Goal: Task Accomplishment & Management: Manage account settings

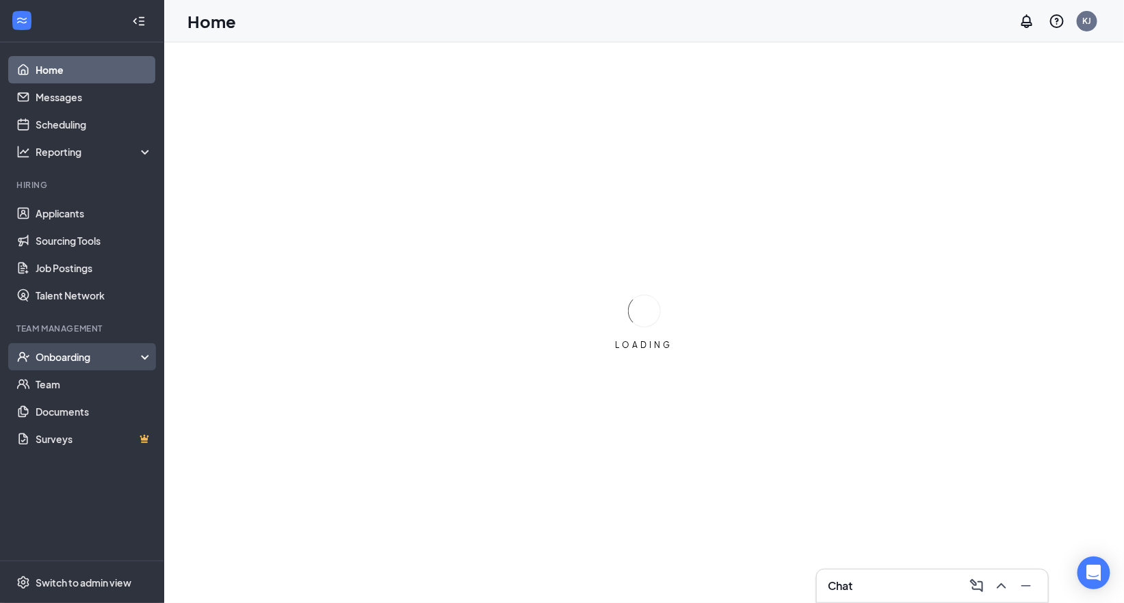
click at [68, 356] on div "Onboarding" at bounding box center [88, 357] width 105 height 14
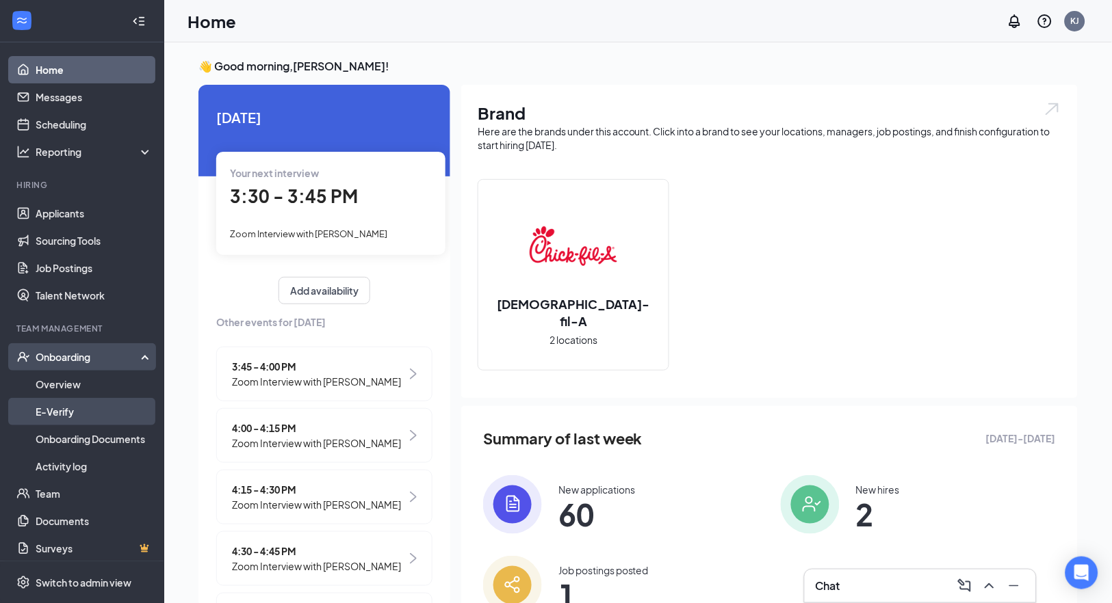
click at [62, 411] on link "E-Verify" at bounding box center [94, 411] width 117 height 27
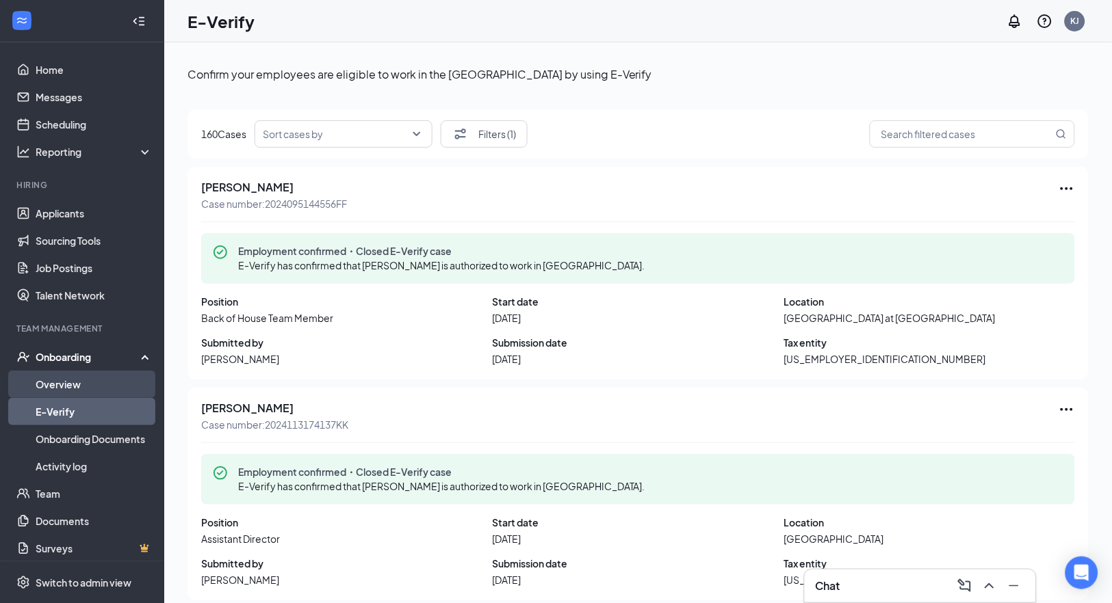
click at [52, 382] on link "Overview" at bounding box center [94, 384] width 117 height 27
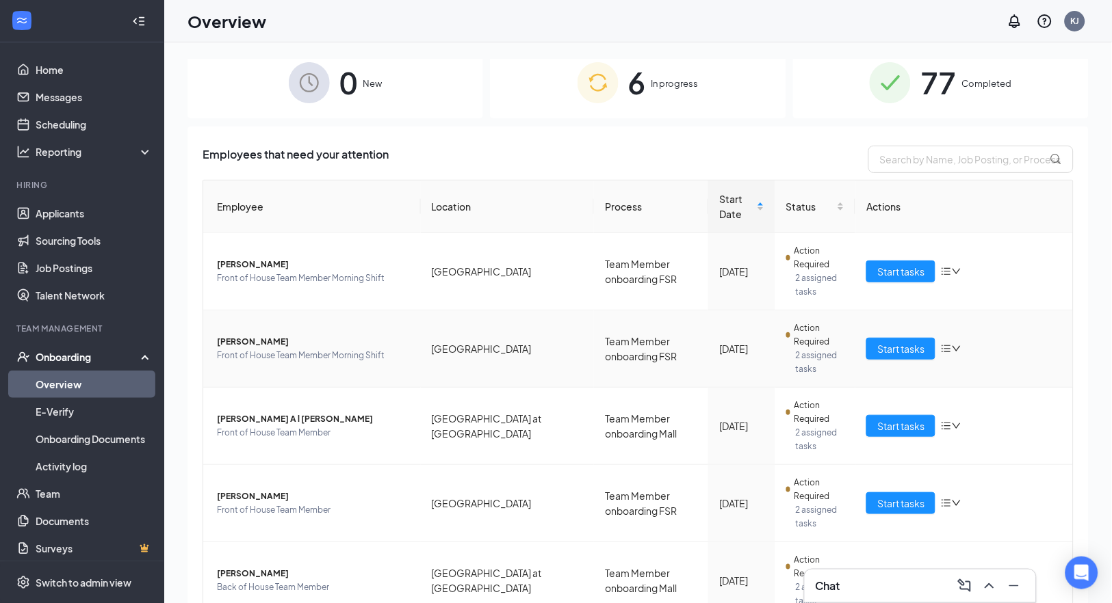
scroll to position [152, 0]
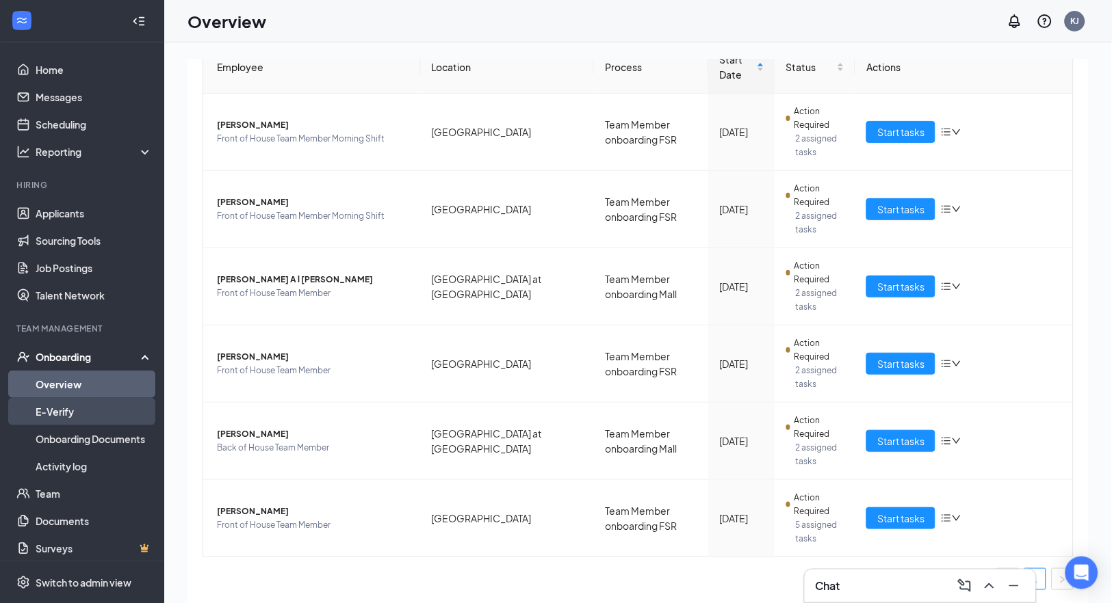
click at [44, 413] on link "E-Verify" at bounding box center [94, 411] width 117 height 27
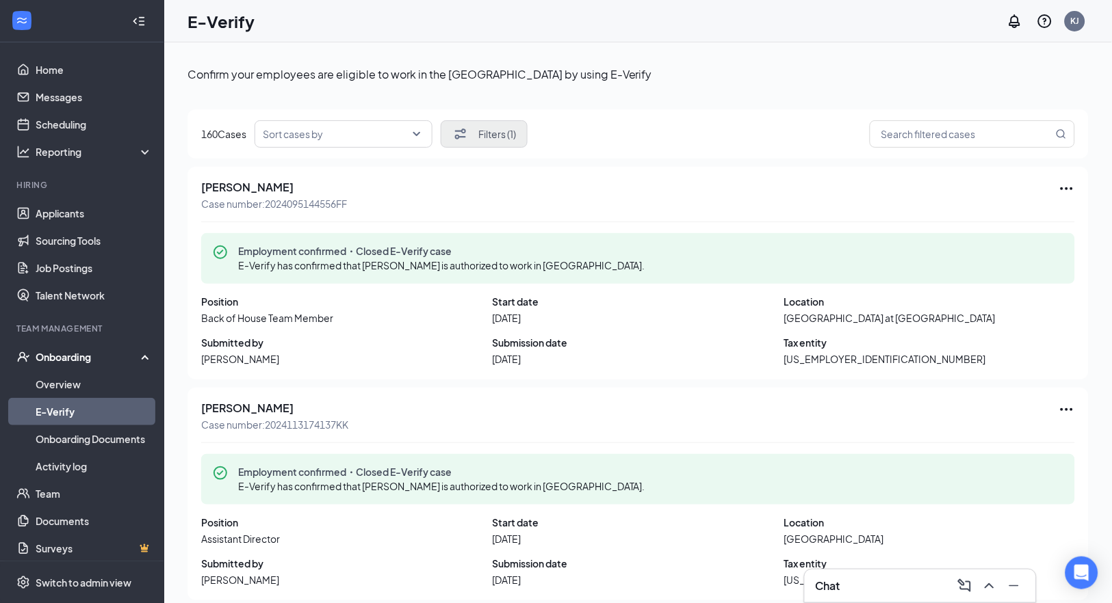
click at [500, 135] on button "Filters (1)" at bounding box center [484, 133] width 87 height 27
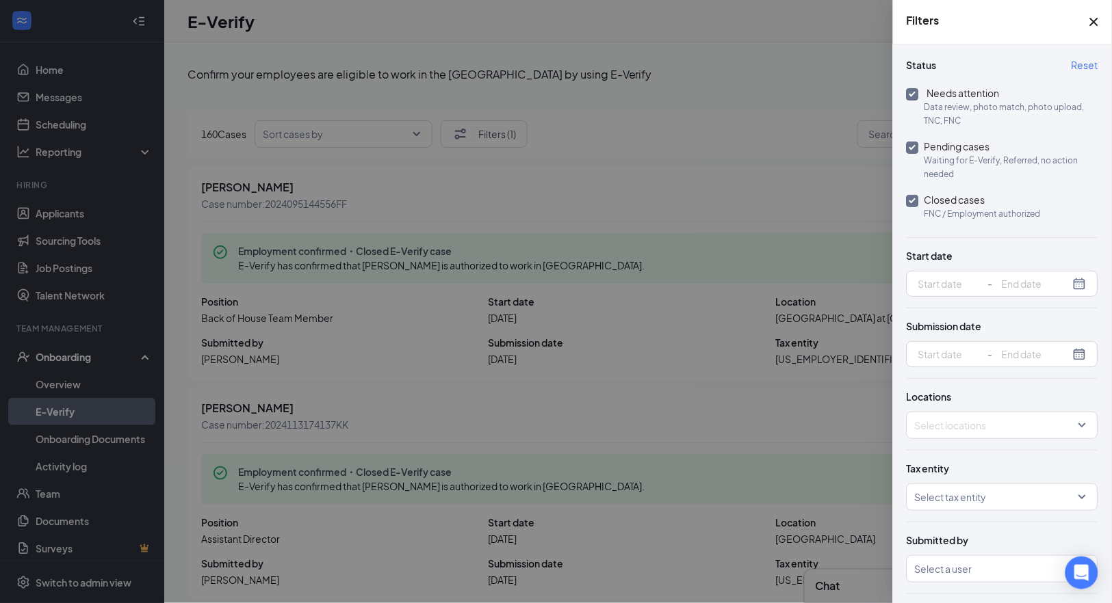
click at [590, 172] on div at bounding box center [556, 301] width 1112 height 603
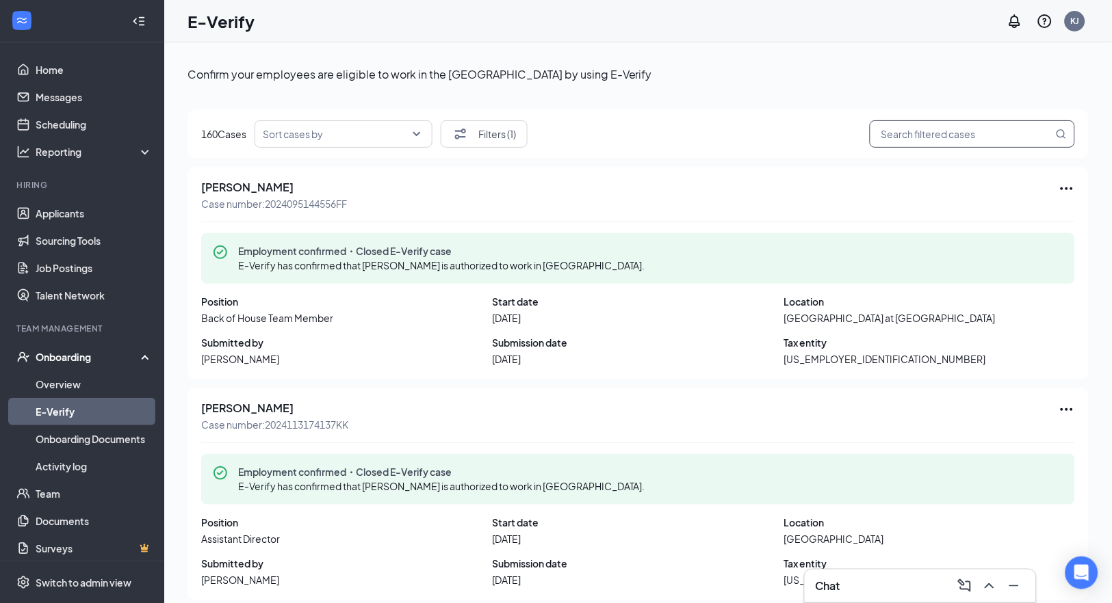
click at [878, 142] on input "search" at bounding box center [965, 134] width 175 height 17
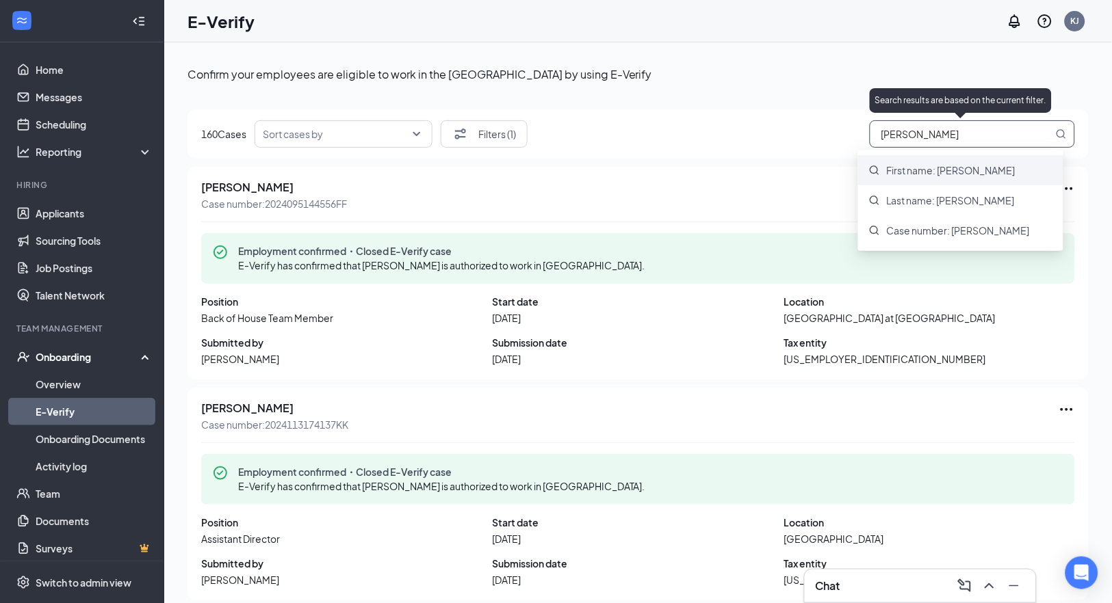
click at [926, 166] on span "First name: Sarah" at bounding box center [951, 170] width 129 height 14
type input "First name: Sarah"
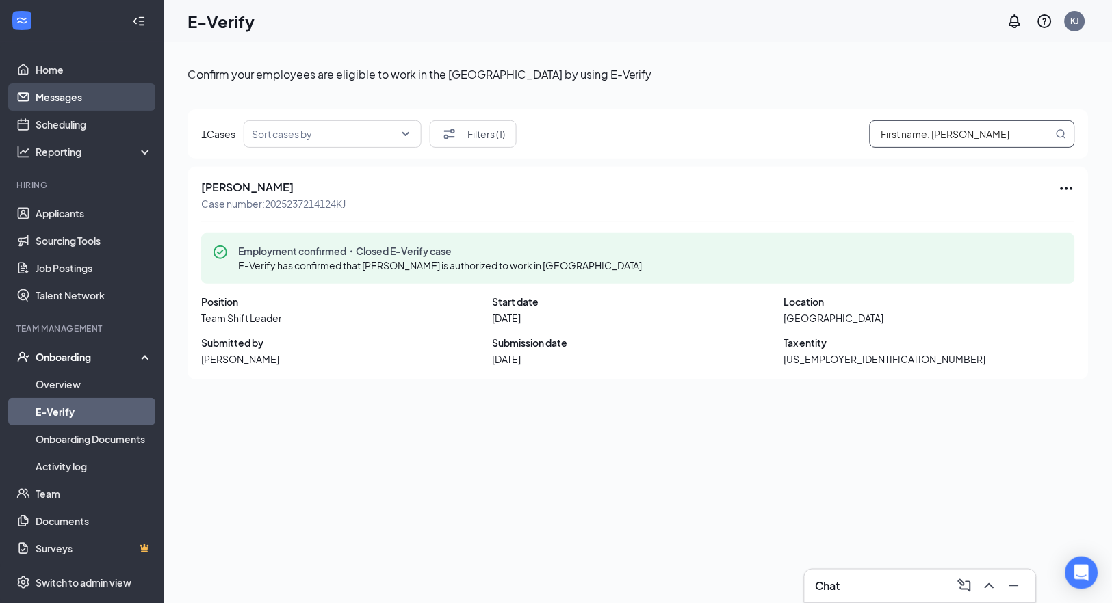
click at [51, 215] on link "Applicants" at bounding box center [94, 213] width 117 height 27
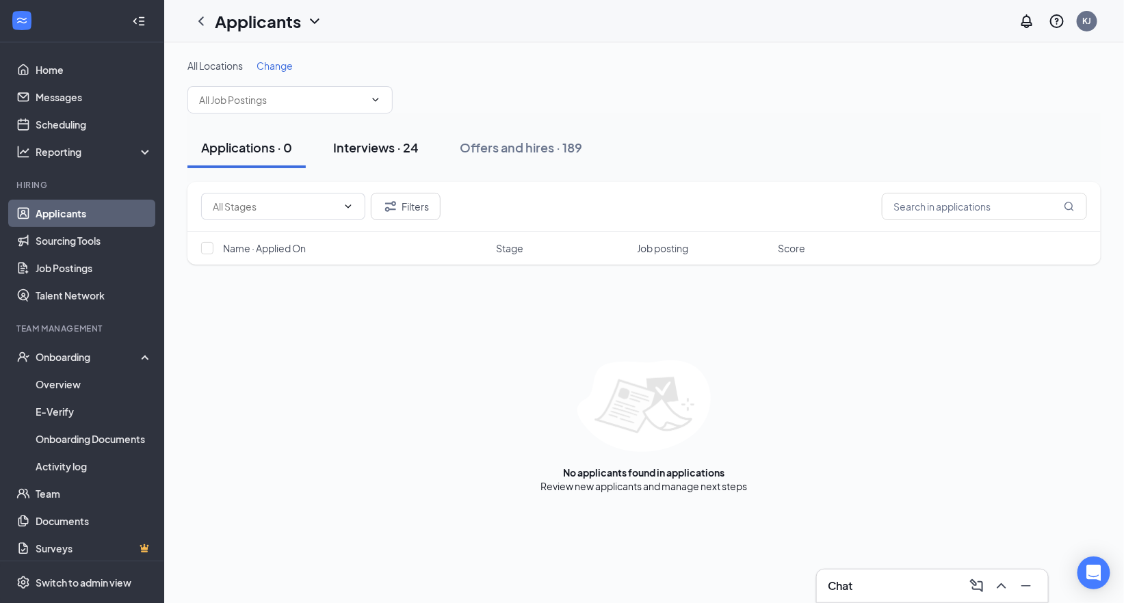
click at [376, 151] on div "Interviews · 24" at bounding box center [376, 147] width 86 height 17
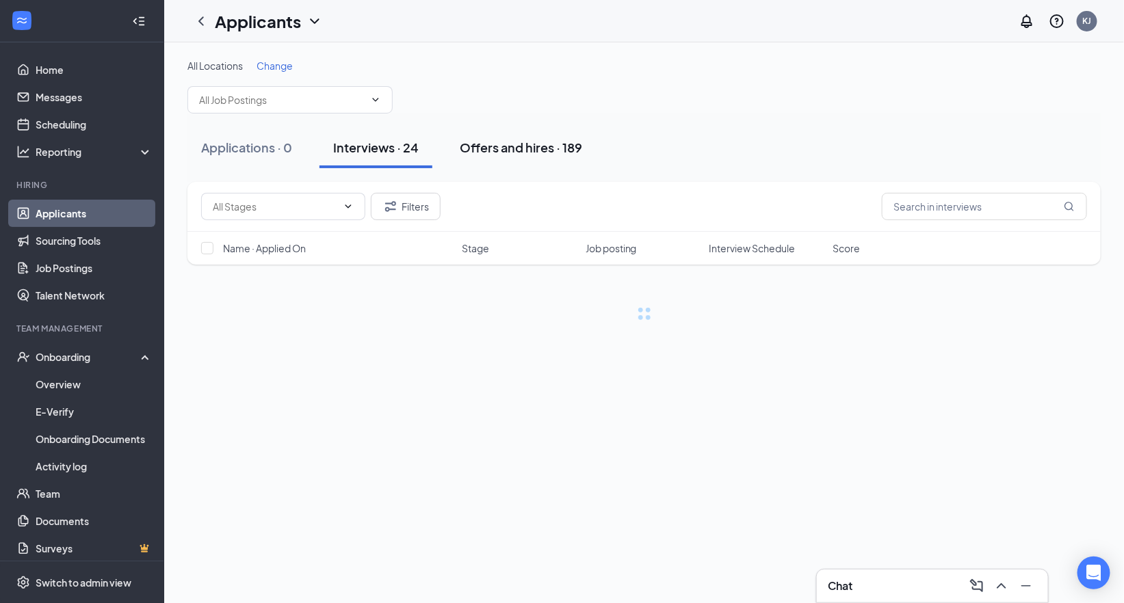
click at [527, 147] on div "Offers and hires · 189" at bounding box center [521, 147] width 122 height 17
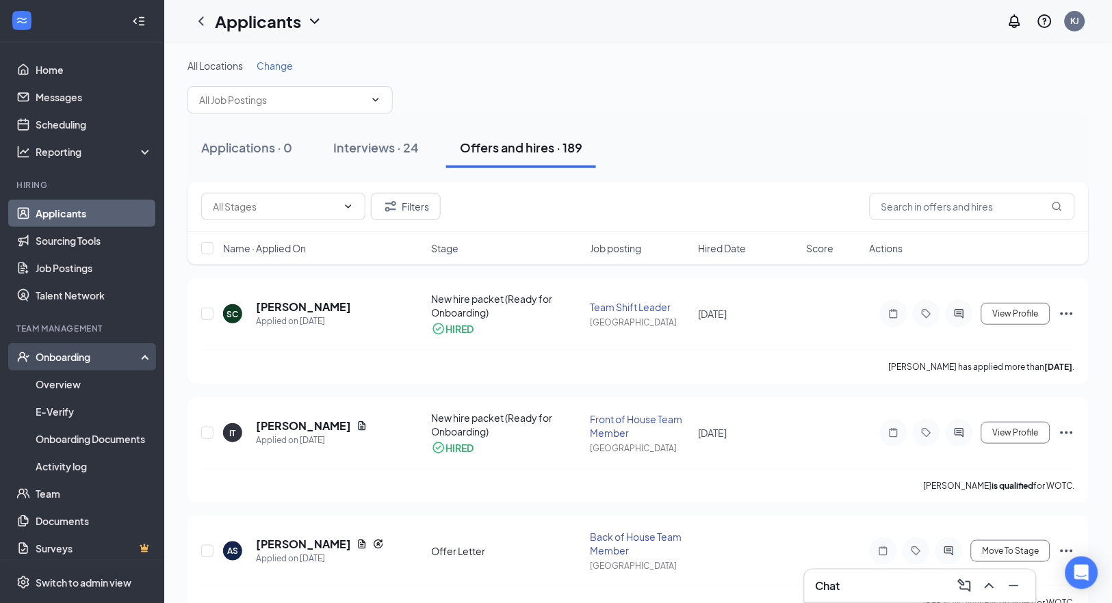
click at [55, 354] on div "Onboarding" at bounding box center [88, 357] width 105 height 14
click at [63, 443] on link "Onboarding Documents" at bounding box center [94, 438] width 117 height 27
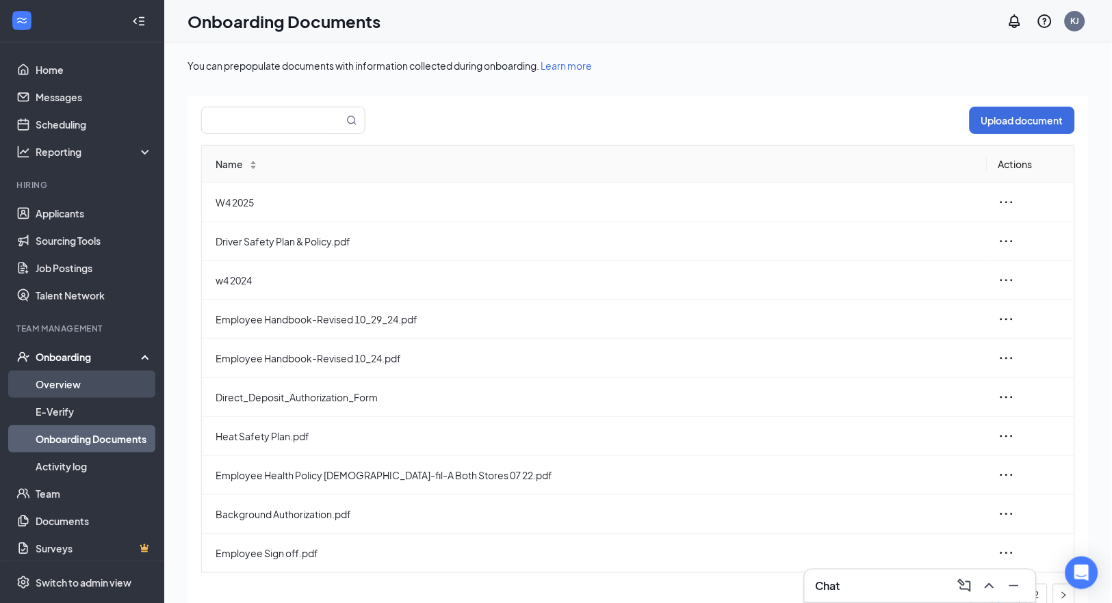
click at [56, 382] on link "Overview" at bounding box center [94, 384] width 117 height 27
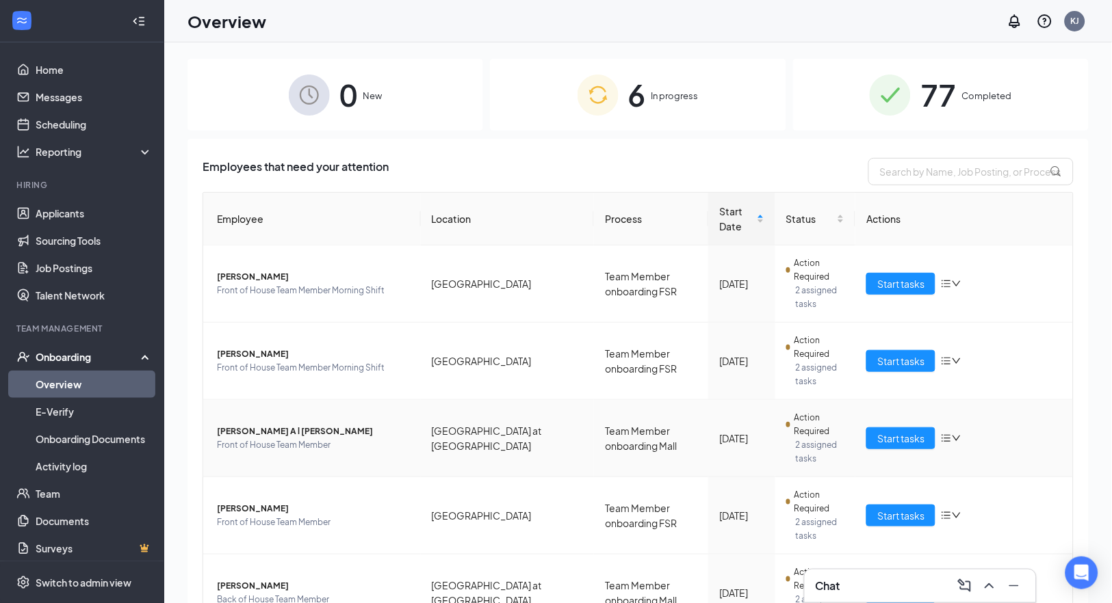
scroll to position [3, 0]
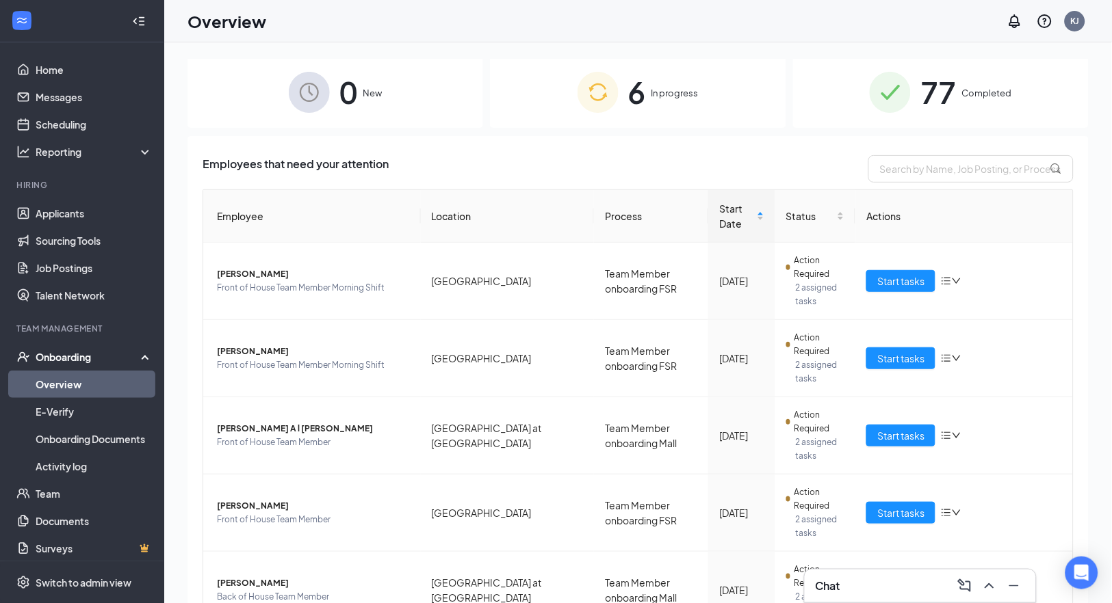
drag, startPoint x: 645, startPoint y: 119, endPoint x: 640, endPoint y: 126, distance: 8.8
click at [640, 125] on div "6 In progress" at bounding box center [638, 92] width 296 height 72
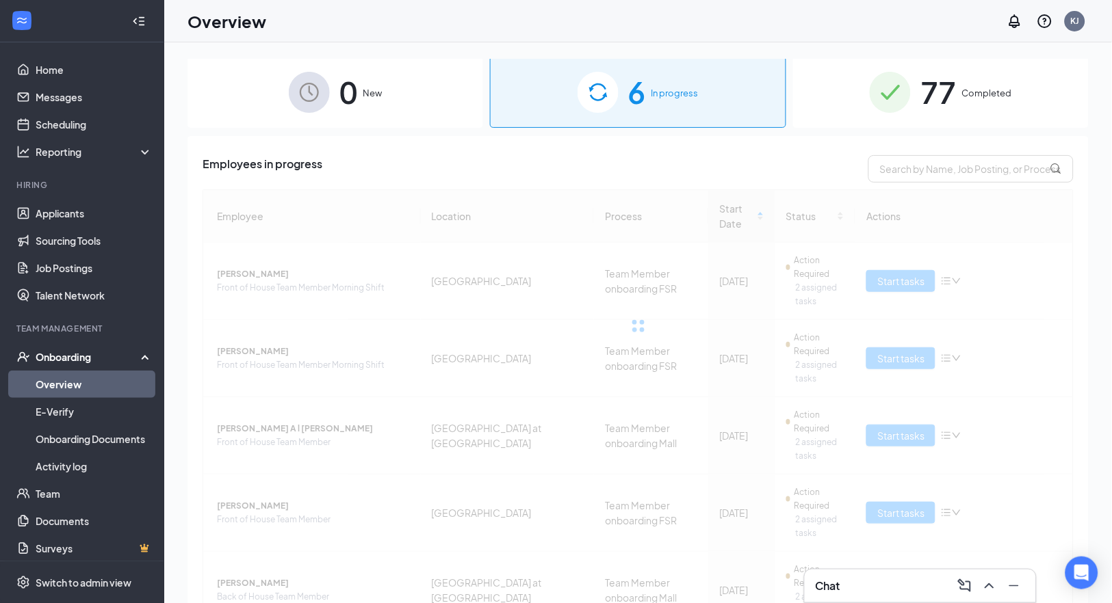
click at [636, 111] on span "6" at bounding box center [637, 91] width 18 height 47
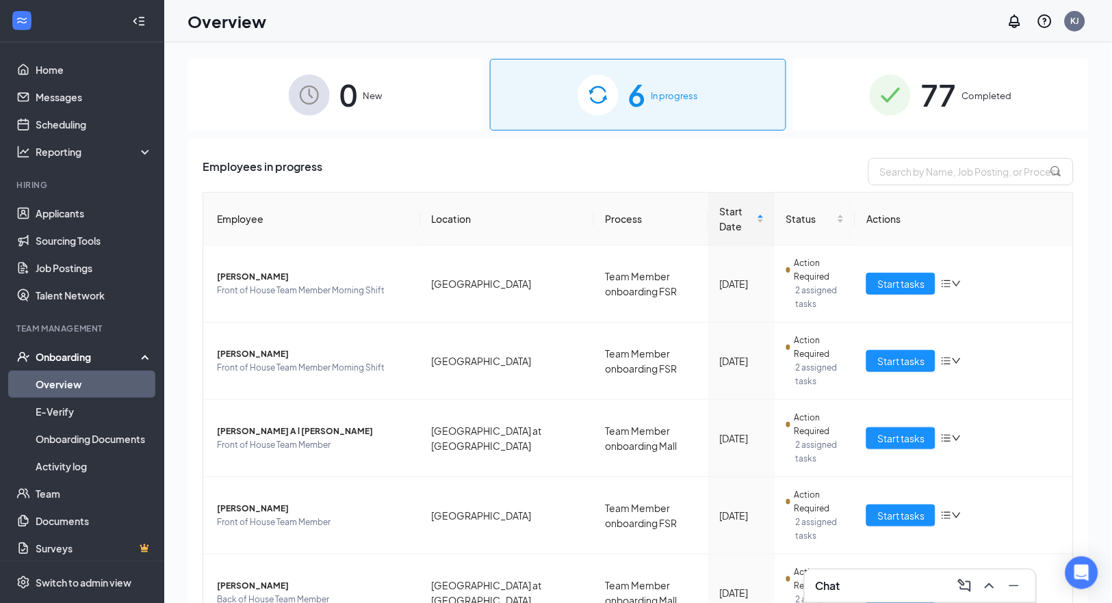
click at [943, 120] on div "77 Completed" at bounding box center [941, 95] width 296 height 72
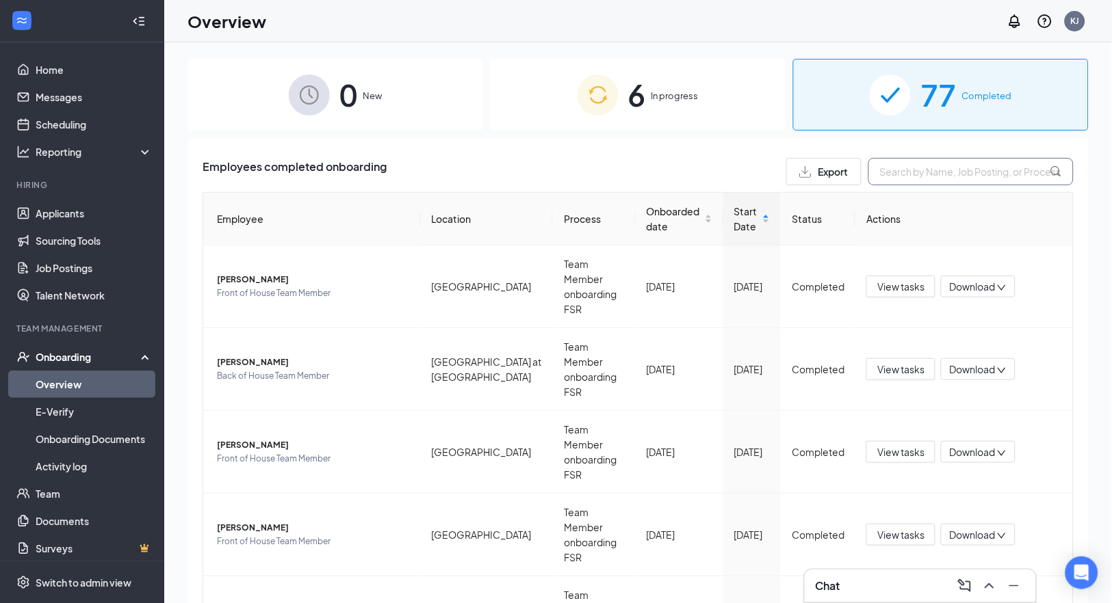
click at [926, 169] on input "text" at bounding box center [970, 171] width 205 height 27
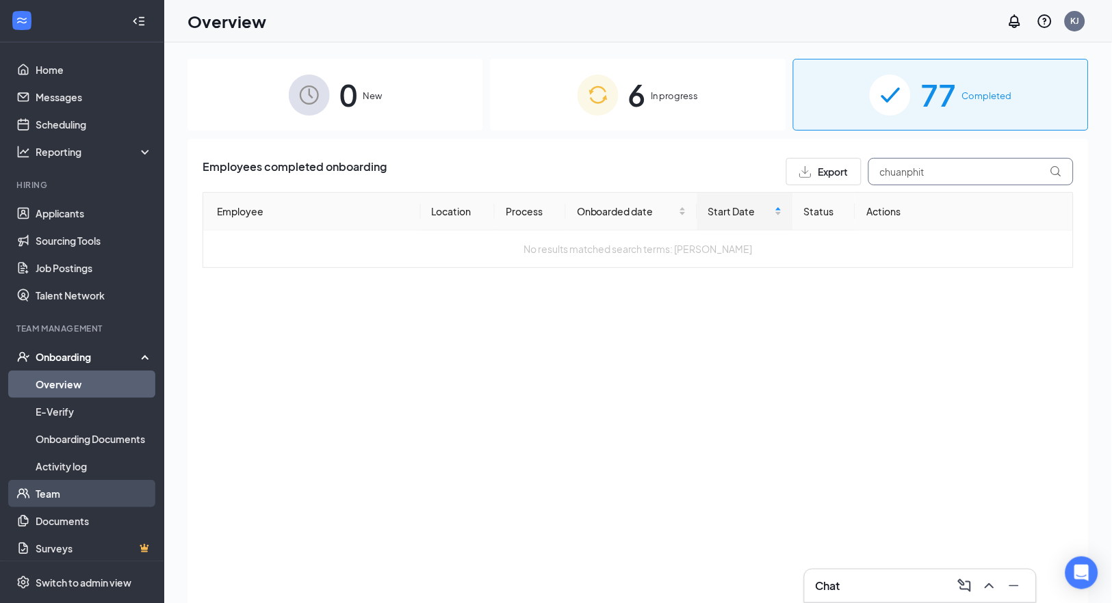
type input "chuanphit"
click at [47, 495] on link "Team" at bounding box center [94, 493] width 117 height 27
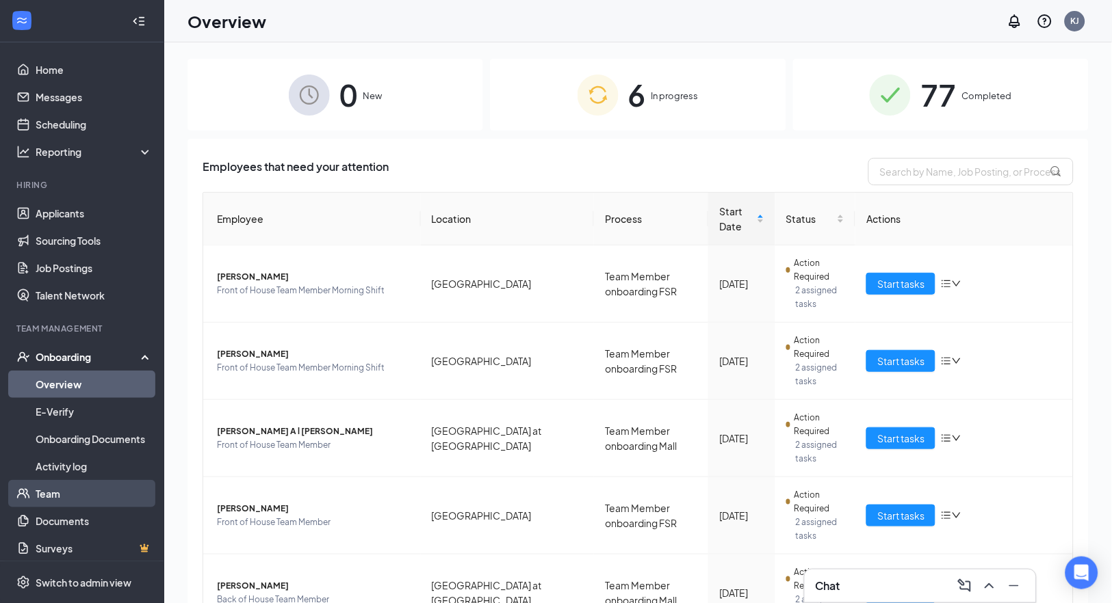
click at [53, 499] on link "Team" at bounding box center [94, 493] width 117 height 27
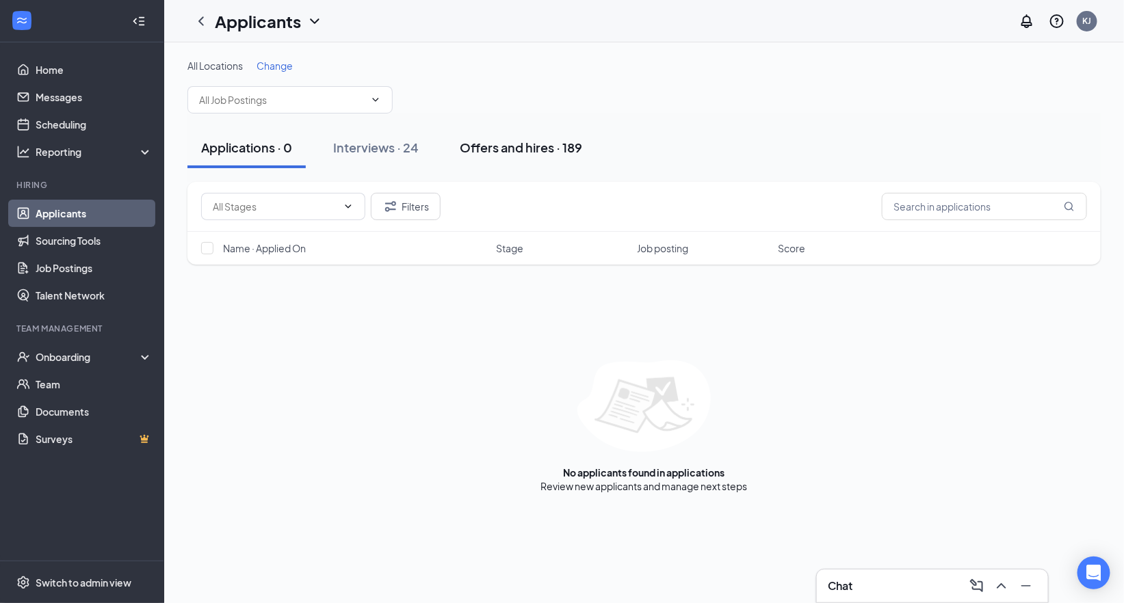
click at [544, 151] on div "Offers and hires · 189" at bounding box center [521, 147] width 122 height 17
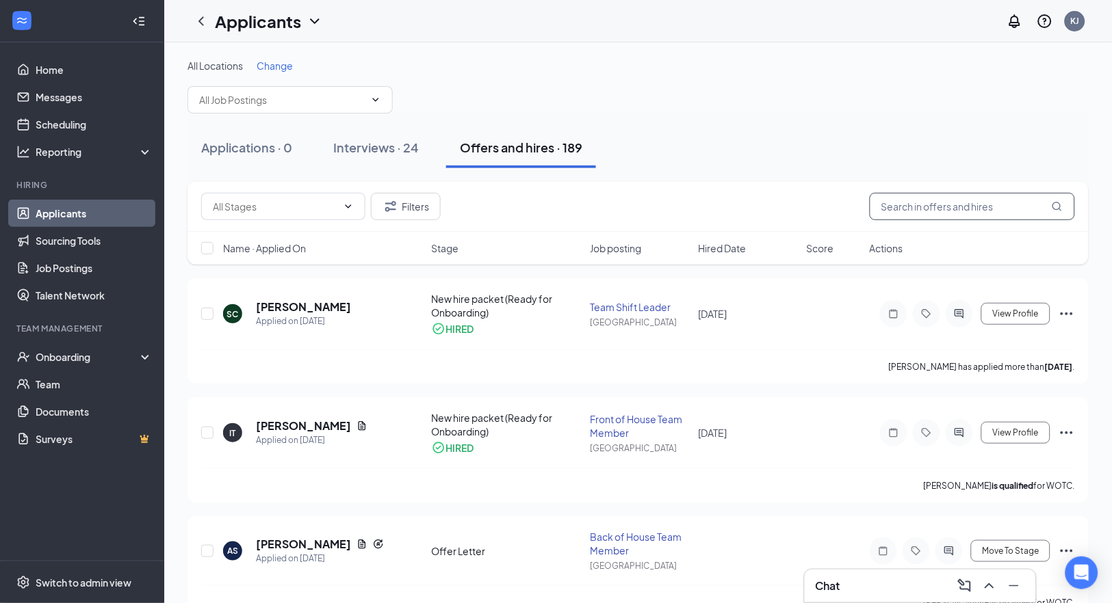
click at [964, 208] on input "text" at bounding box center [971, 206] width 205 height 27
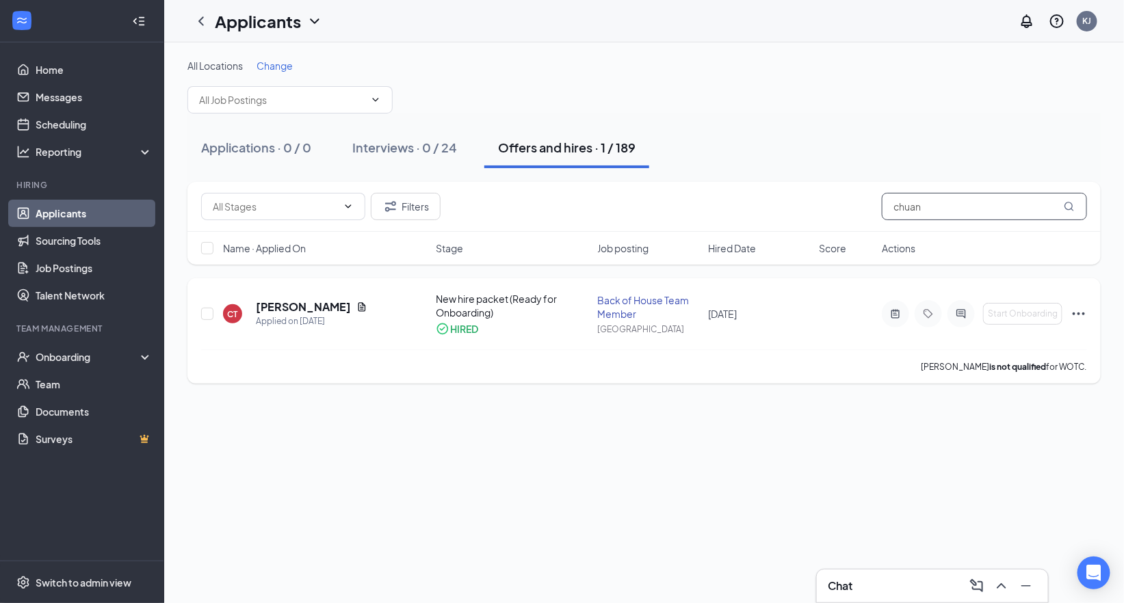
type input "chuan"
click at [1081, 313] on icon "Ellipses" at bounding box center [1079, 314] width 16 height 16
click at [983, 61] on p "[PERSON_NAME] not hired" at bounding box center [1017, 66] width 118 height 27
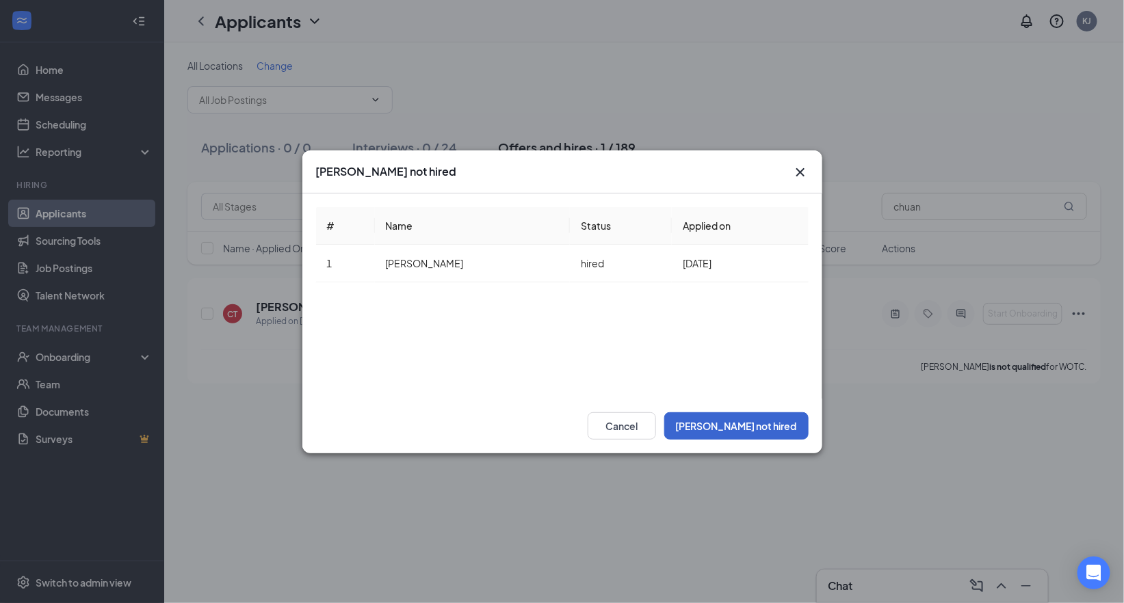
click at [763, 422] on button "[PERSON_NAME] not hired" at bounding box center [736, 425] width 144 height 27
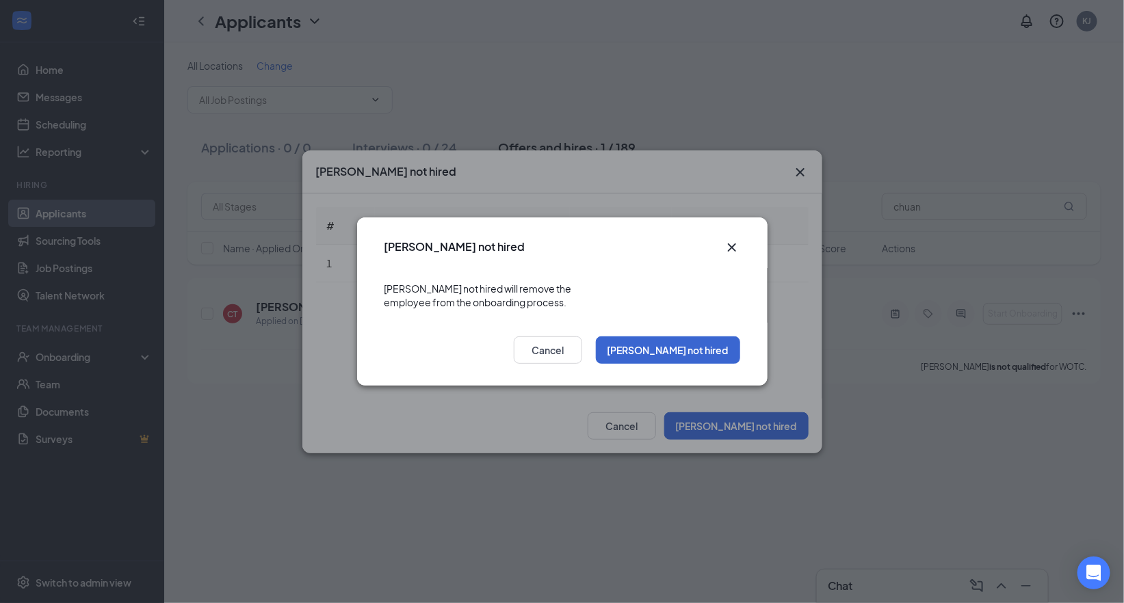
click at [699, 343] on button "[PERSON_NAME] not hired" at bounding box center [668, 350] width 144 height 27
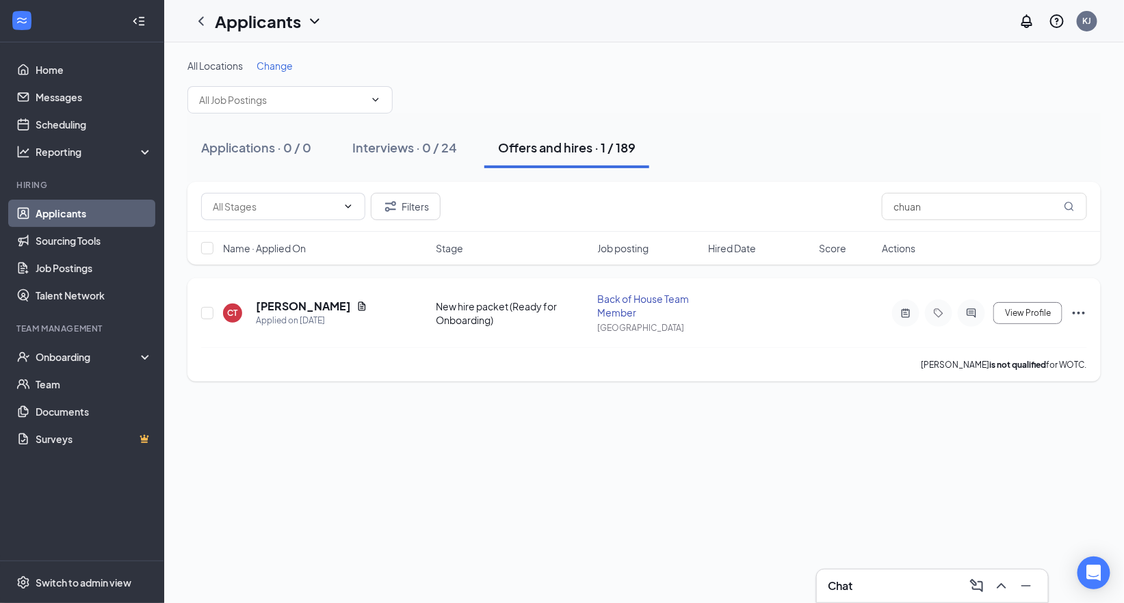
click at [1079, 312] on icon "Ellipses" at bounding box center [1079, 313] width 12 height 3
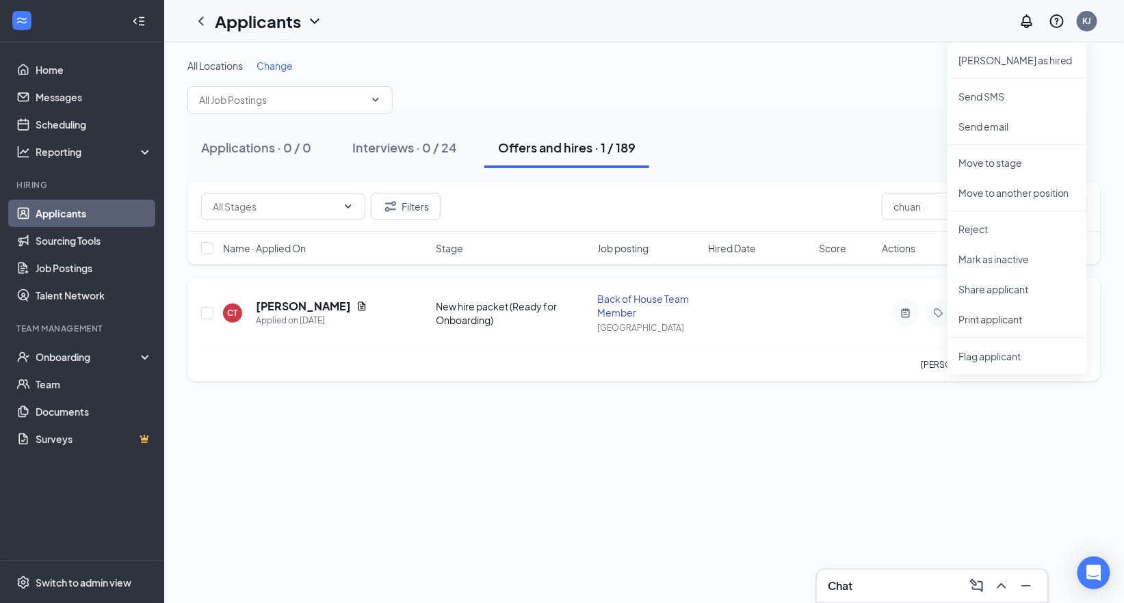
click at [513, 376] on div "Chuanphit Taylor is not qualified for WOTC." at bounding box center [644, 364] width 886 height 34
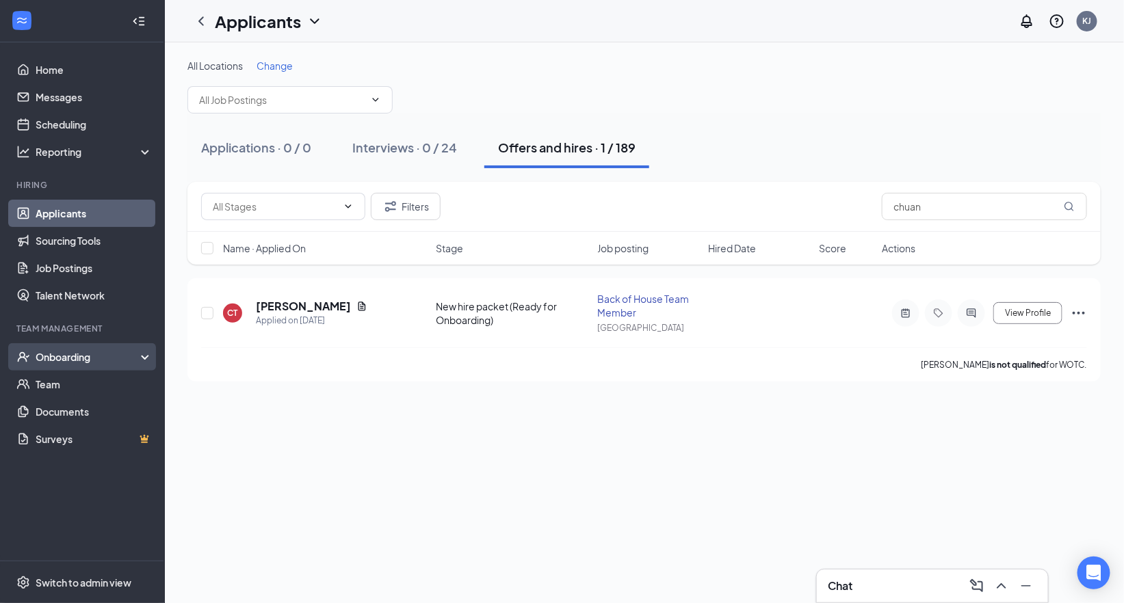
click at [63, 354] on div "Onboarding" at bounding box center [88, 357] width 105 height 14
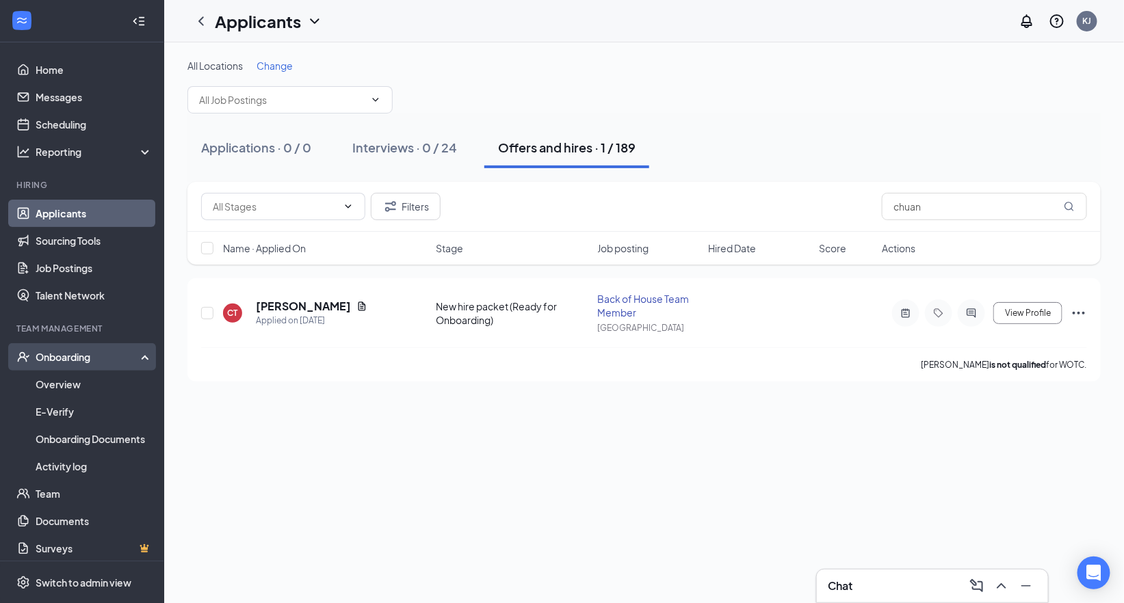
click at [60, 360] on div "Onboarding" at bounding box center [88, 357] width 105 height 14
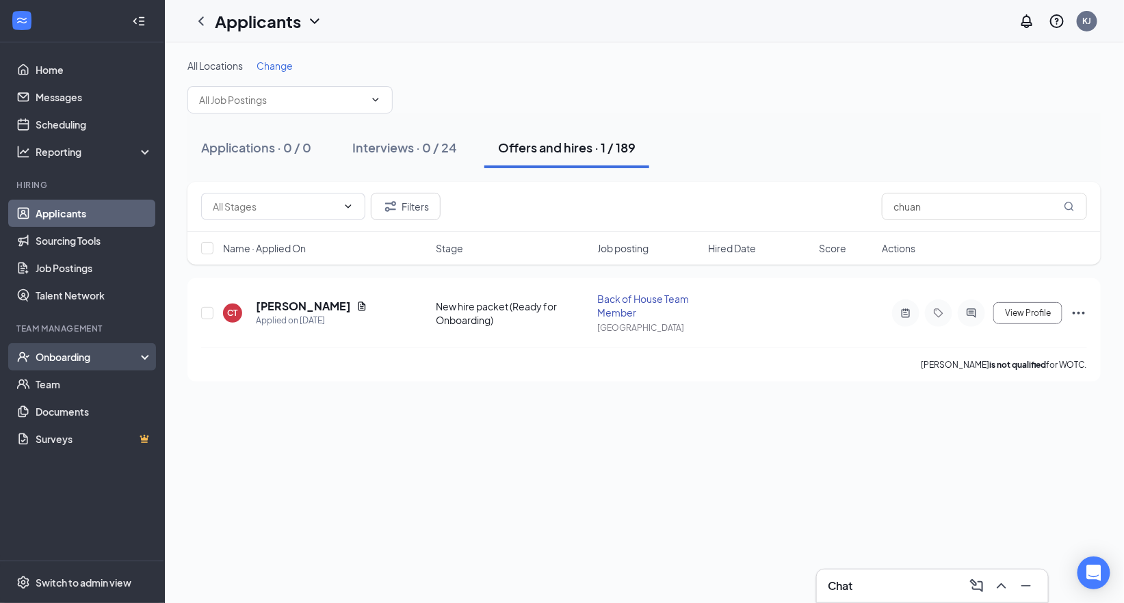
click at [62, 358] on div "Onboarding" at bounding box center [88, 357] width 105 height 14
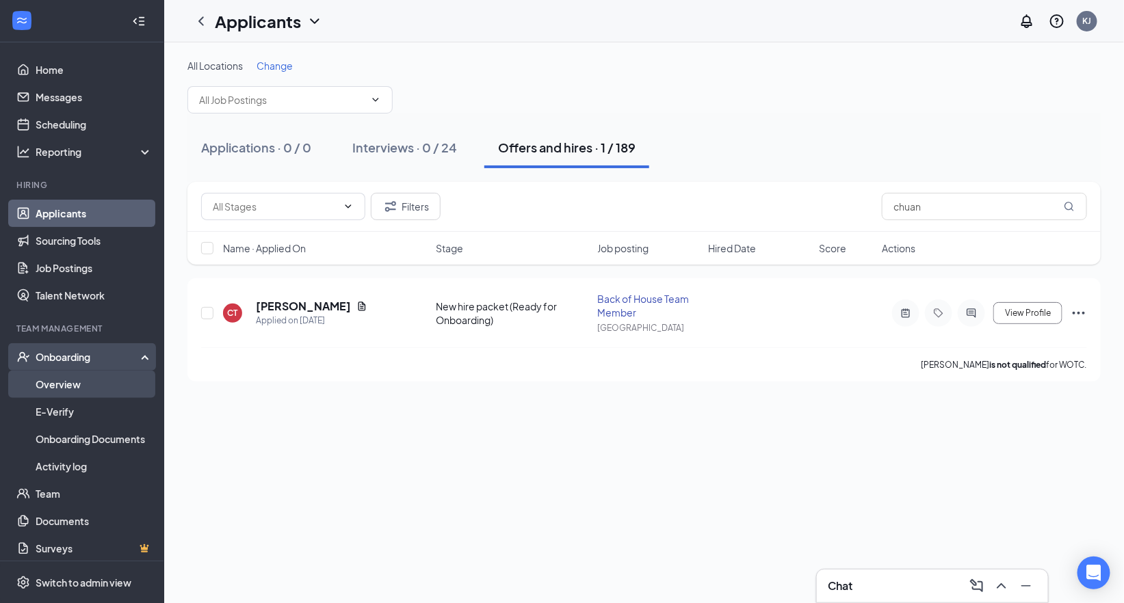
click at [52, 384] on link "Overview" at bounding box center [94, 384] width 117 height 27
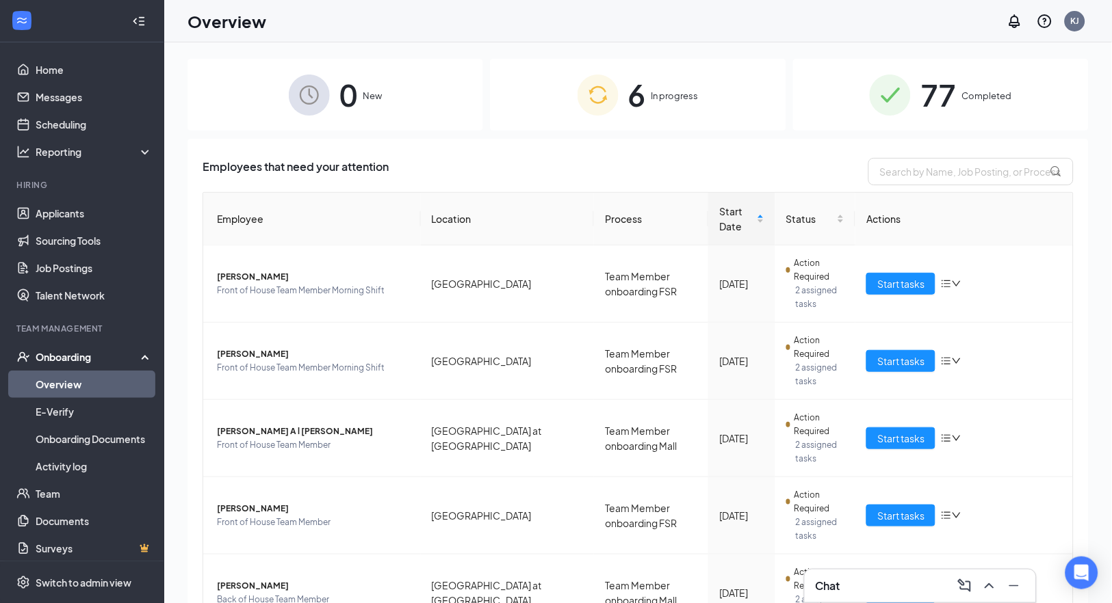
click at [637, 103] on span "6" at bounding box center [637, 94] width 18 height 47
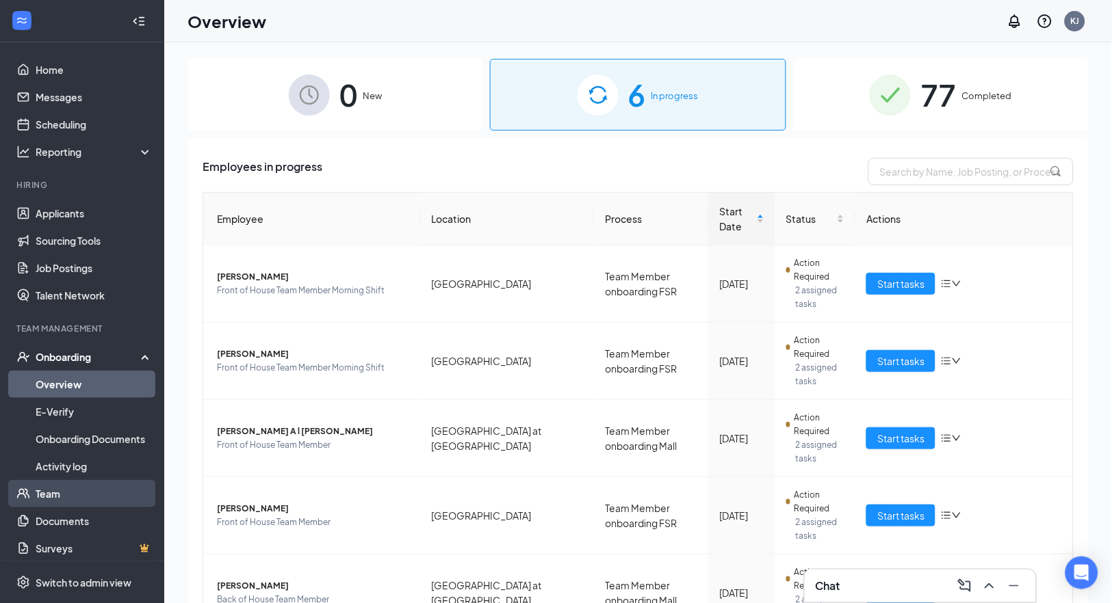
click at [47, 497] on link "Team" at bounding box center [94, 493] width 117 height 27
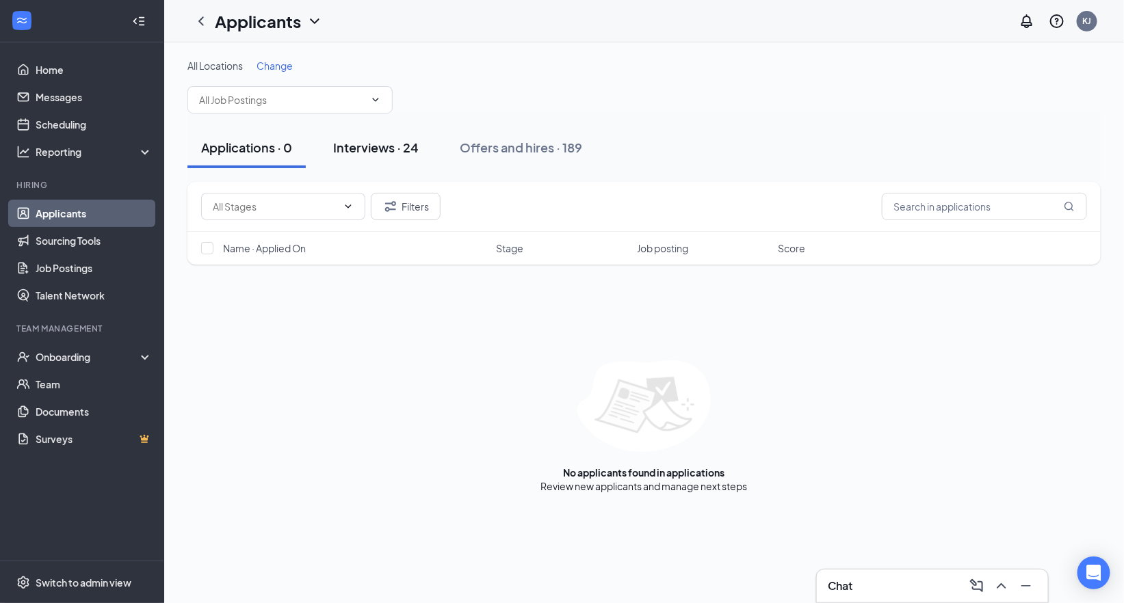
click at [381, 149] on div "Interviews · 24" at bounding box center [376, 147] width 86 height 17
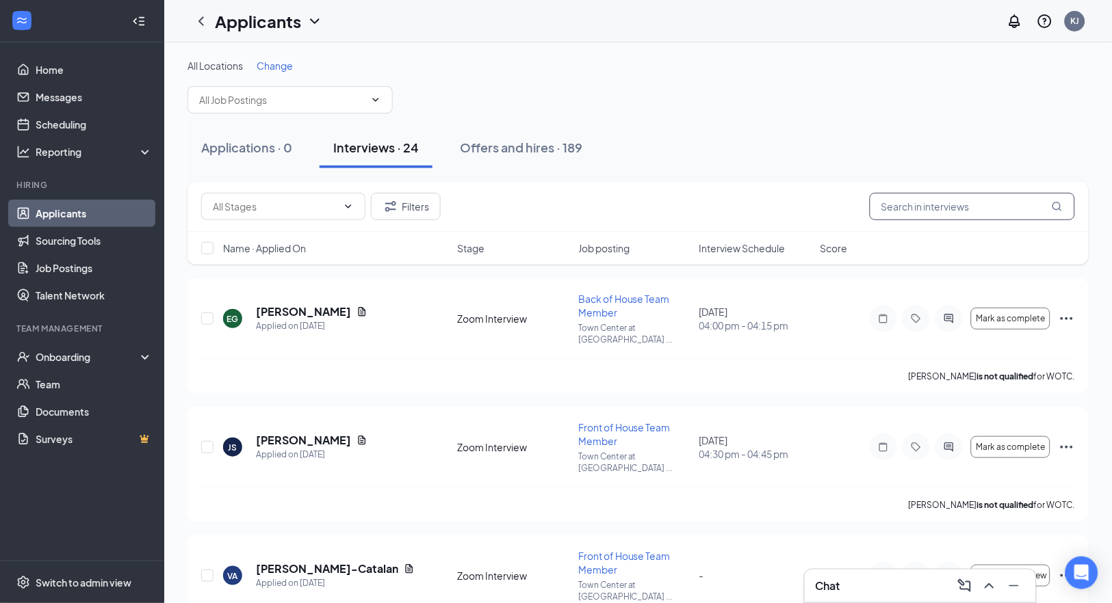
click at [938, 201] on input "text" at bounding box center [971, 206] width 205 height 27
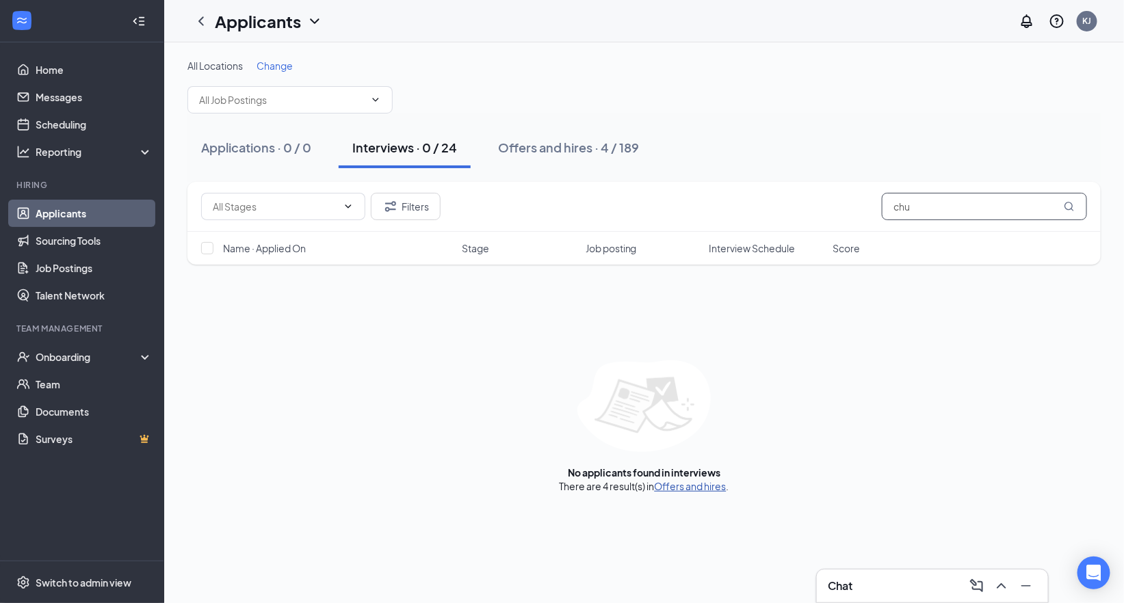
type input "chu"
click at [687, 489] on link "Offers and hires" at bounding box center [691, 486] width 72 height 12
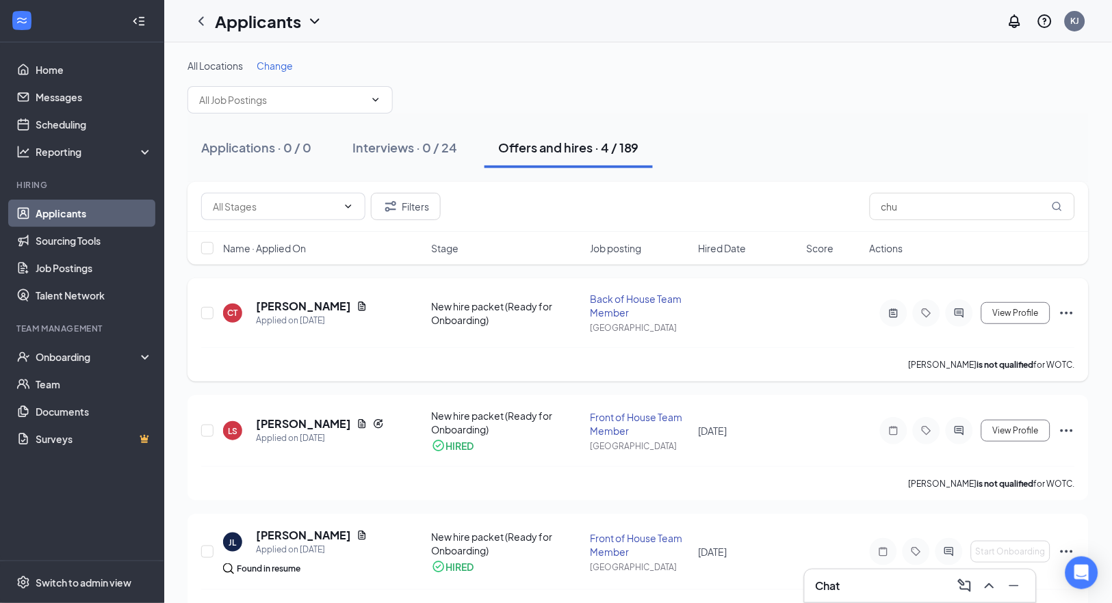
click at [1064, 313] on icon "Ellipses" at bounding box center [1066, 313] width 16 height 16
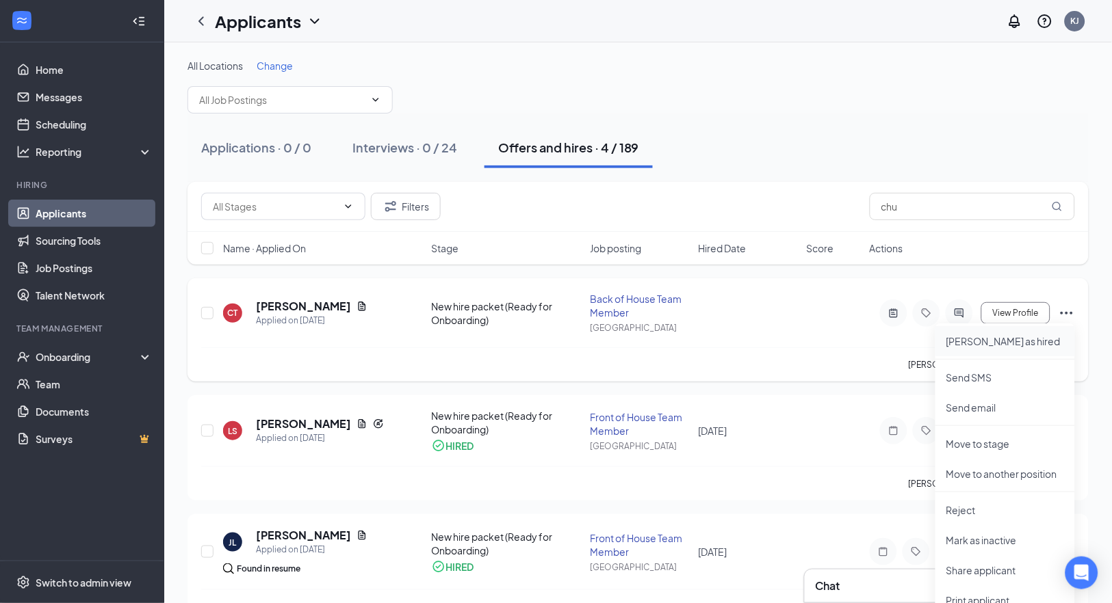
click at [979, 339] on p "[PERSON_NAME] as hired" at bounding box center [1005, 341] width 118 height 14
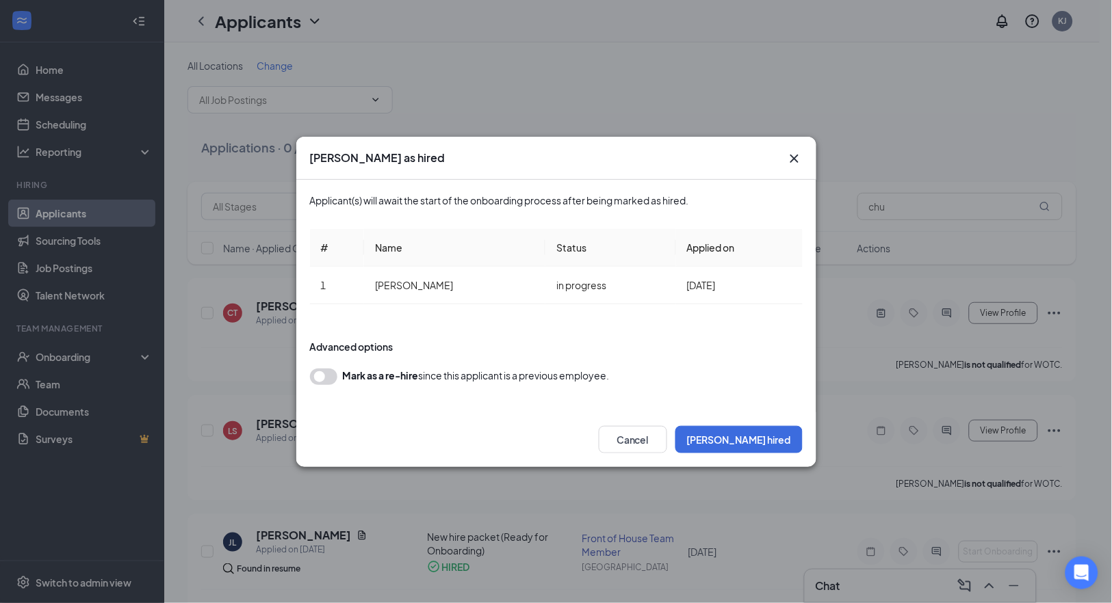
click at [337, 376] on div "Mark as a re-hire since this applicant is a previous employee." at bounding box center [556, 377] width 493 height 16
click at [330, 376] on button "button" at bounding box center [323, 377] width 27 height 16
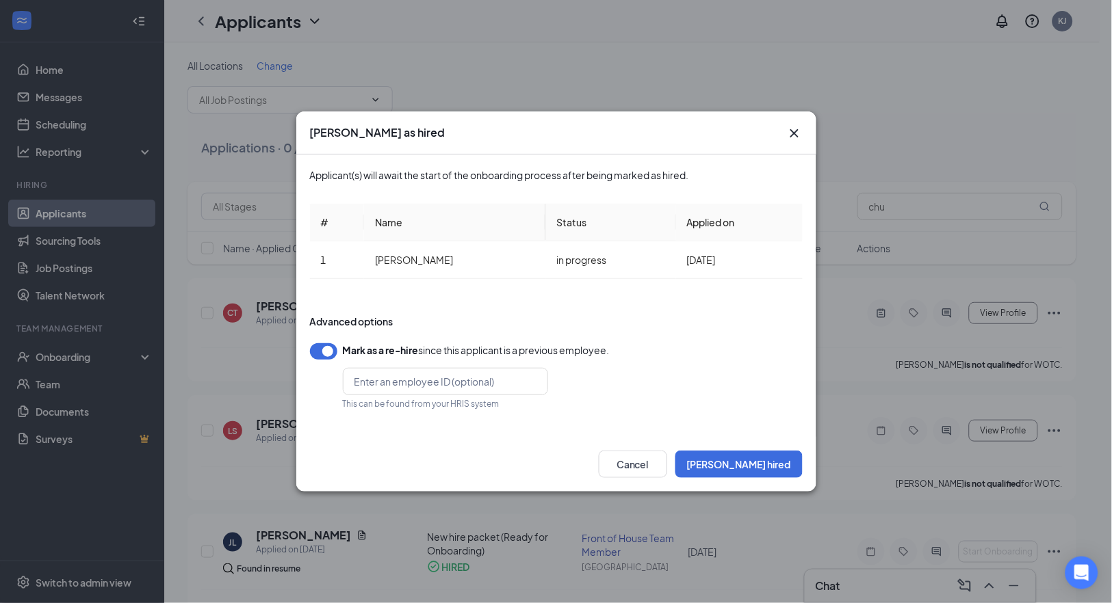
click at [315, 349] on button "button" at bounding box center [323, 351] width 27 height 16
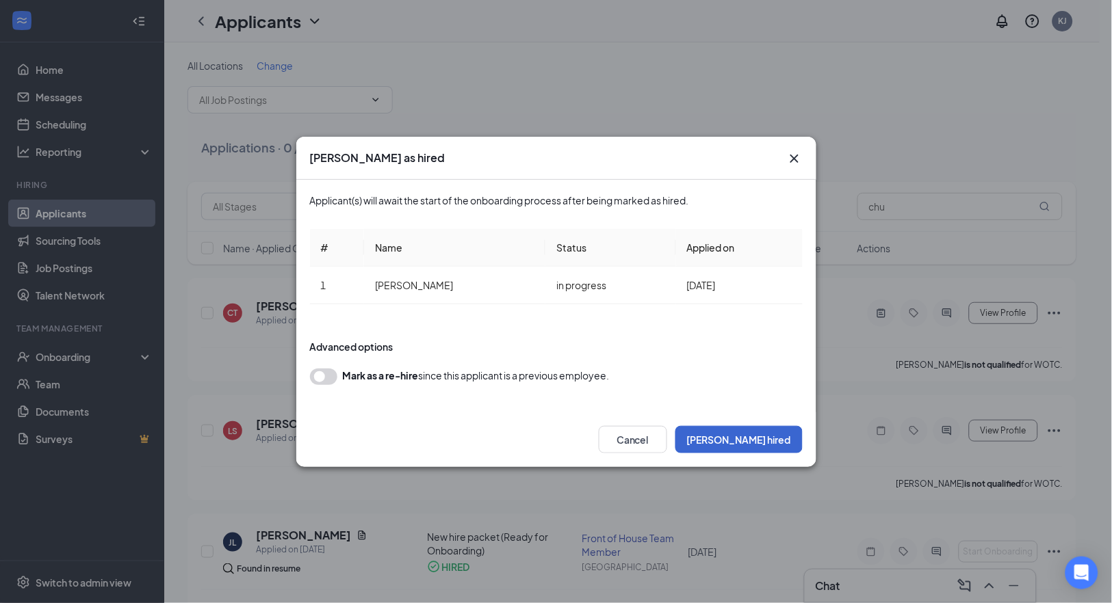
click at [774, 434] on button "[PERSON_NAME] hired" at bounding box center [738, 439] width 127 height 27
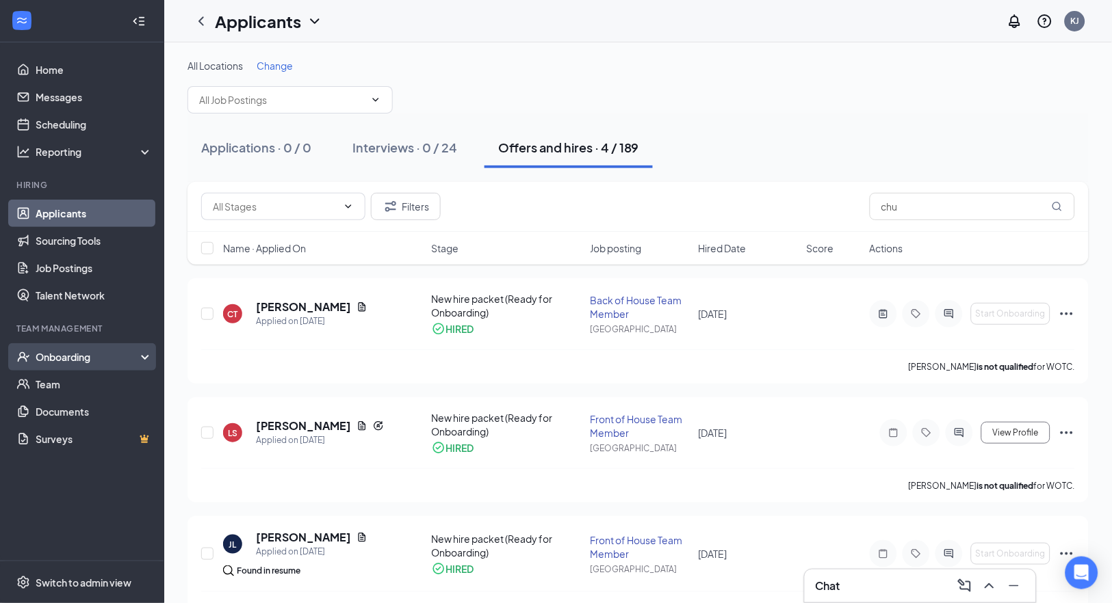
click at [74, 354] on div "Onboarding" at bounding box center [88, 357] width 105 height 14
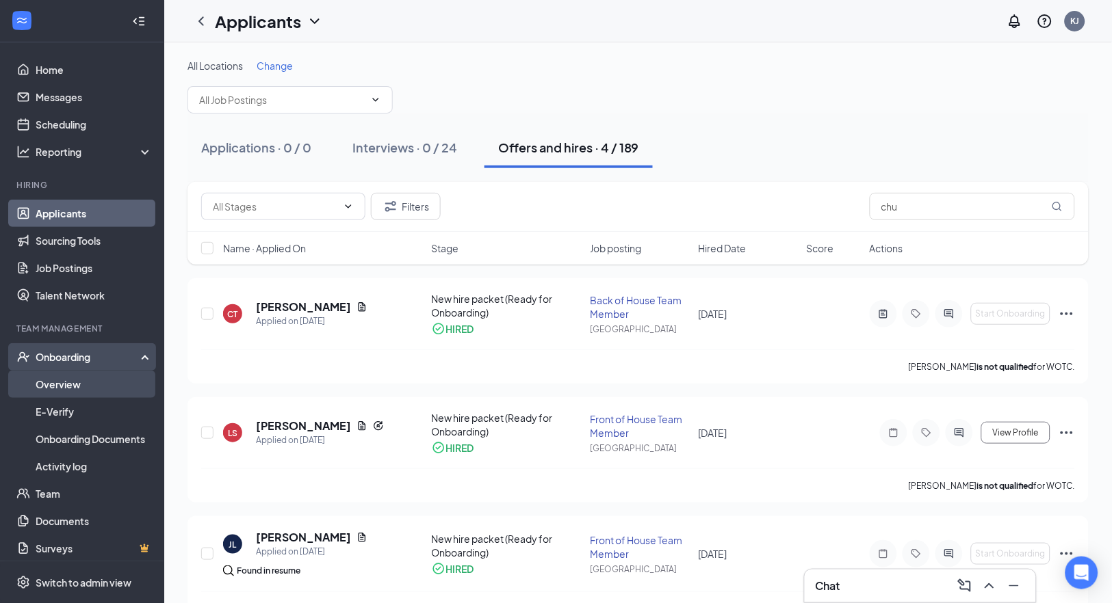
click at [68, 382] on link "Overview" at bounding box center [94, 384] width 117 height 27
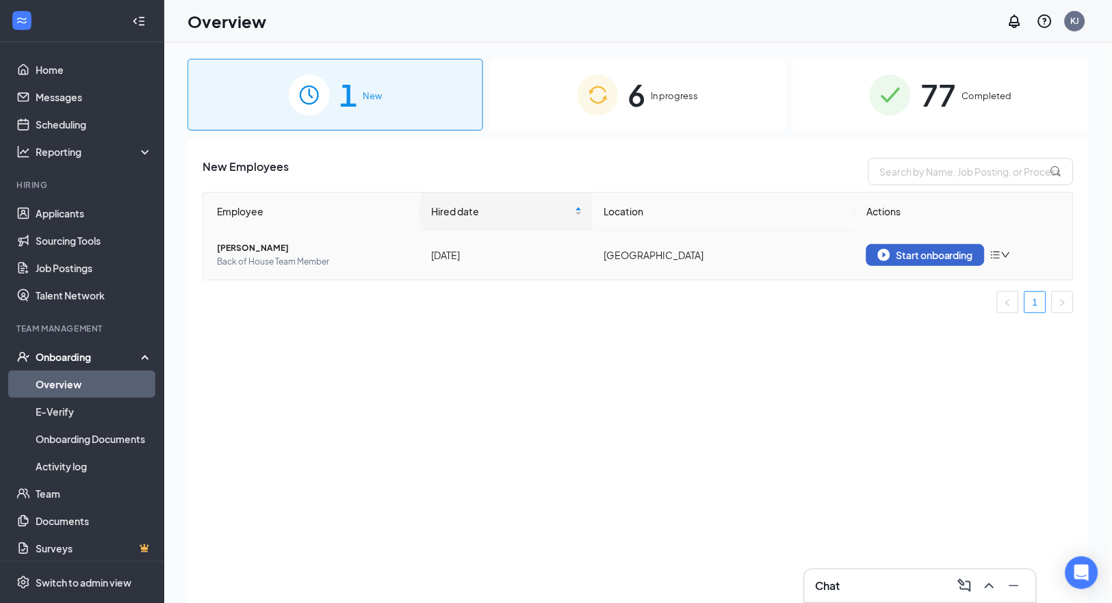
click at [911, 254] on div "Start onboarding" at bounding box center [925, 255] width 95 height 12
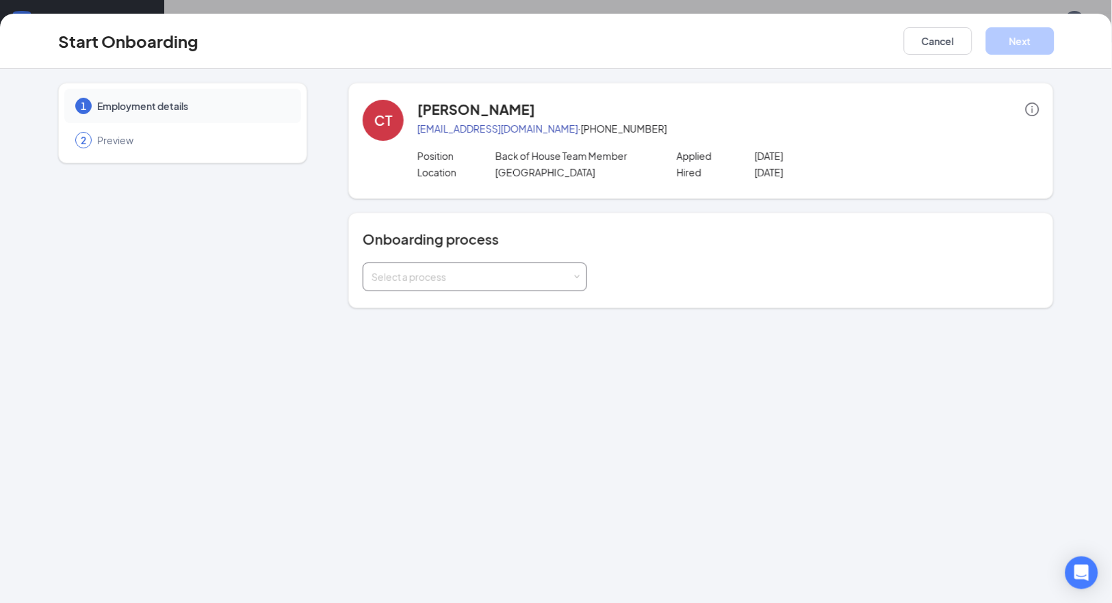
click at [566, 272] on div "Select a process" at bounding box center [471, 277] width 200 height 14
click at [512, 350] on li "Team Member onboarding FSR" at bounding box center [475, 353] width 224 height 25
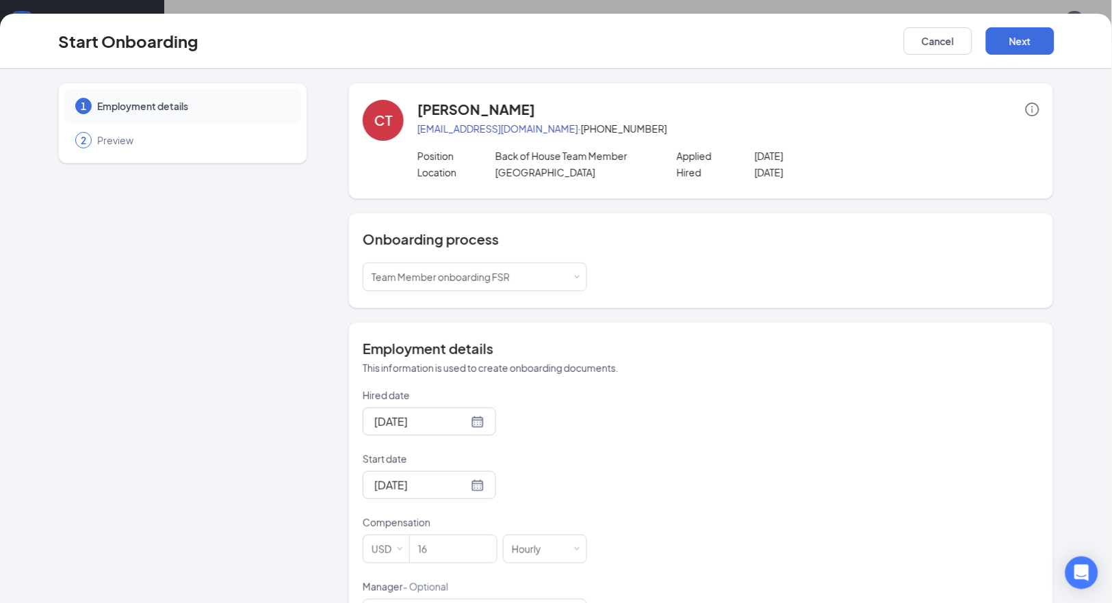
click at [476, 449] on form "Hired date [DATE] Start date [DATE] Compensation USD 16 Hourly Manager - Option…" at bounding box center [475, 612] width 224 height 447
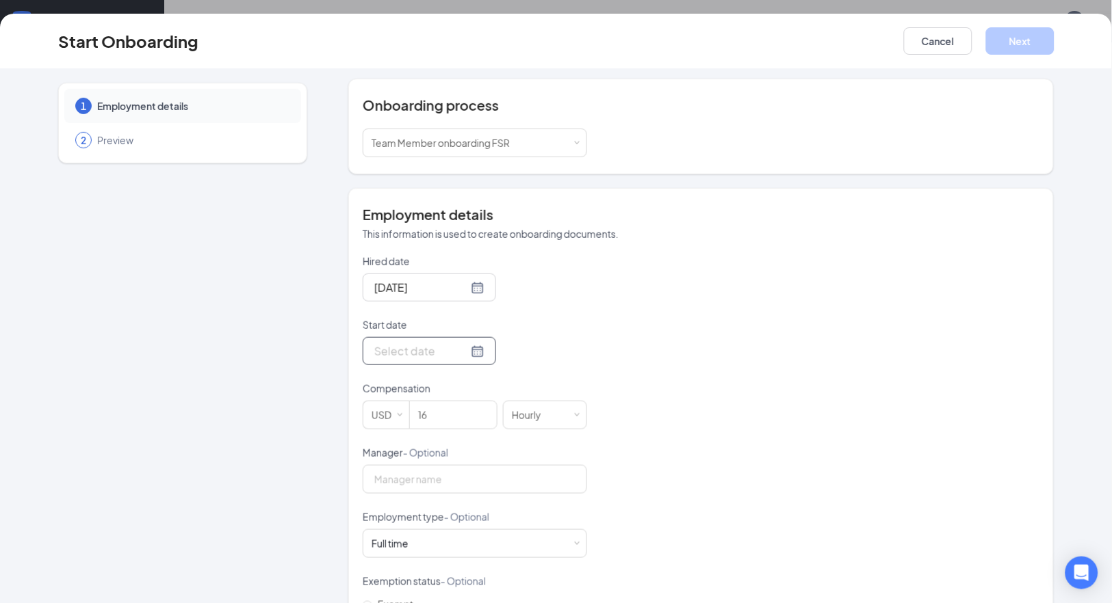
click at [470, 349] on div at bounding box center [429, 351] width 110 height 17
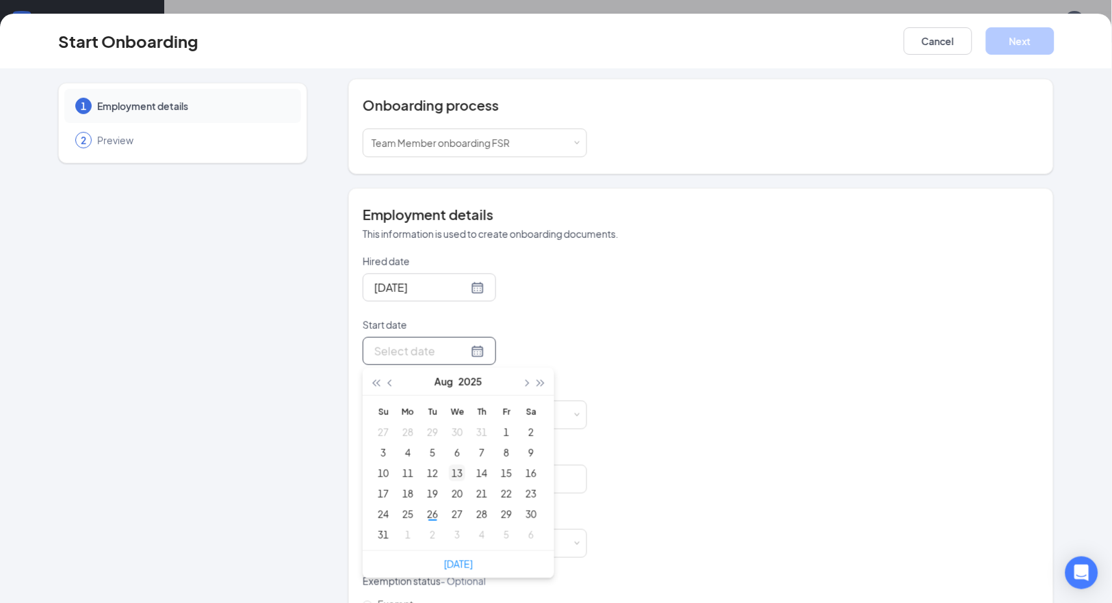
type input "[DATE]"
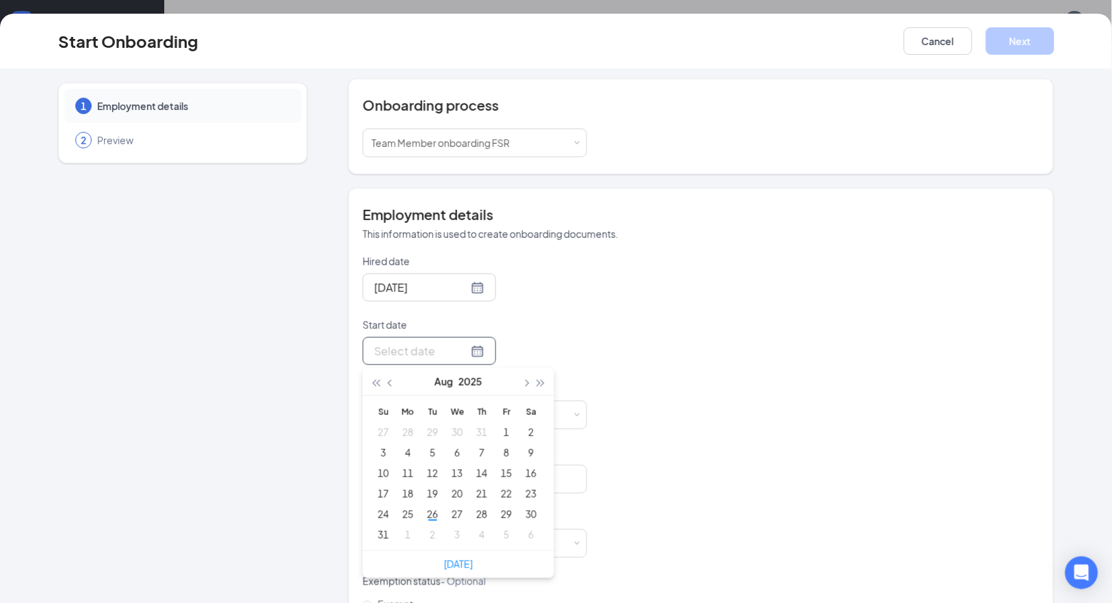
type input "[DATE]"
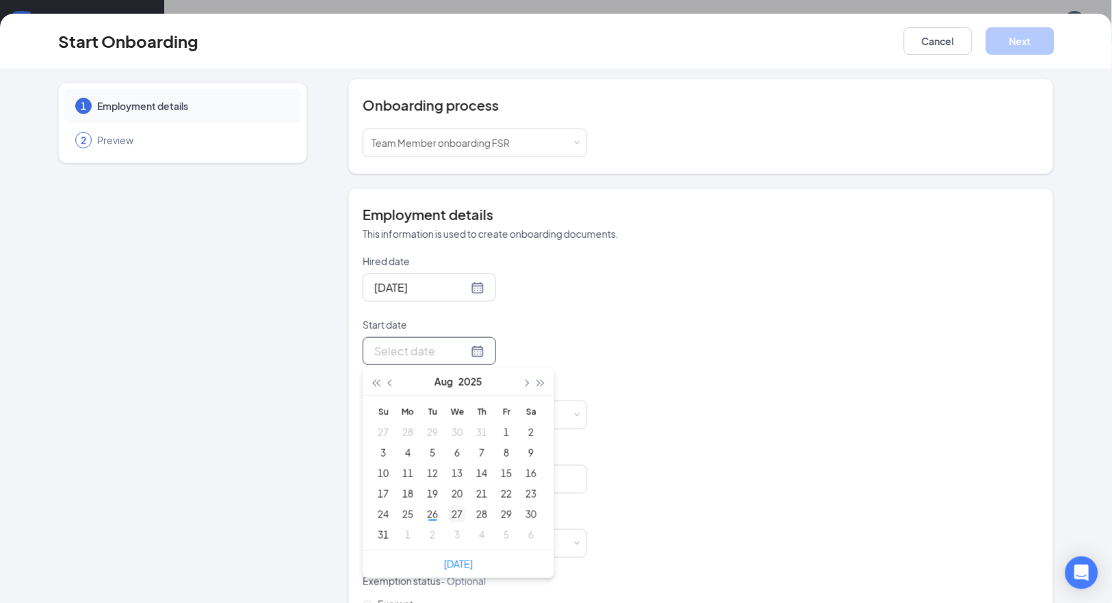
type input "[DATE]"
click at [449, 513] on div "27" at bounding box center [457, 514] width 16 height 16
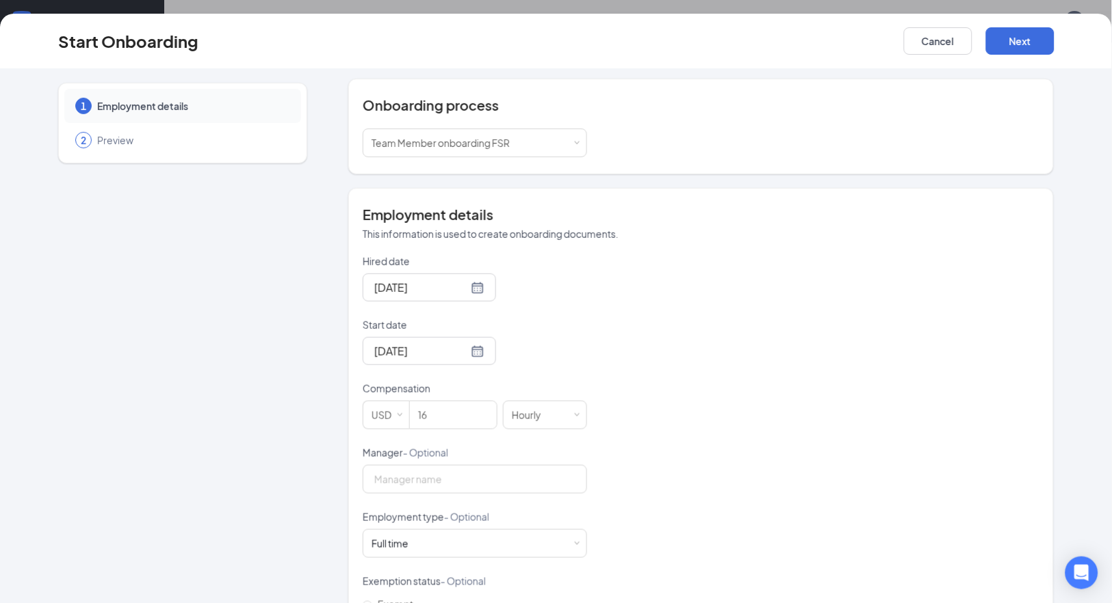
click at [653, 445] on div "Hired date [DATE] Start date [DATE] [DATE] Su Mo Tu We Th Fr Sa 27 28 29 30 31 …" at bounding box center [701, 477] width 677 height 447
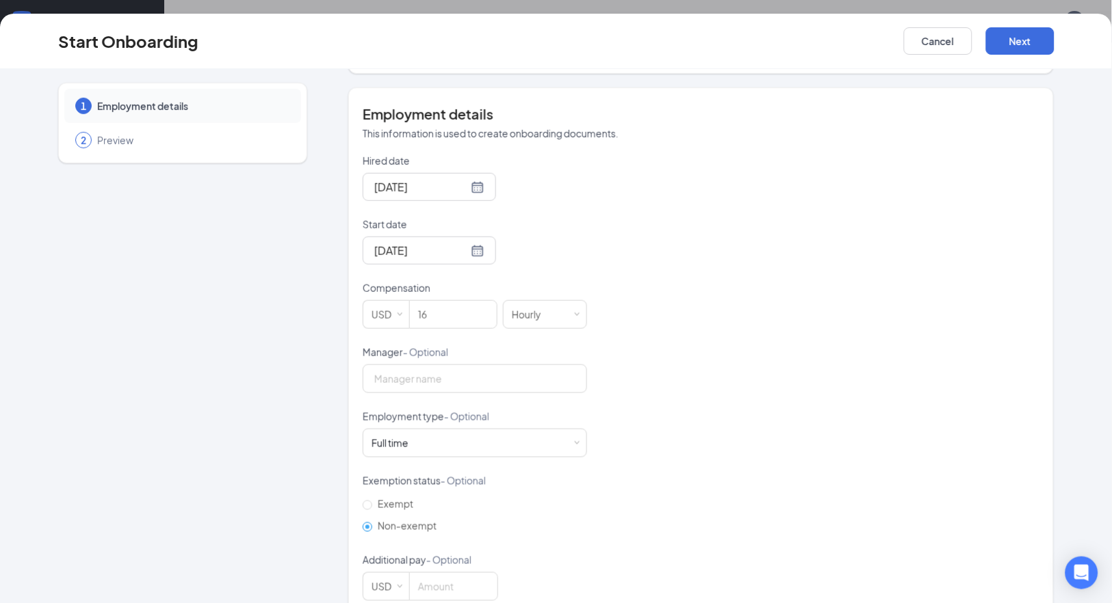
scroll to position [262, 0]
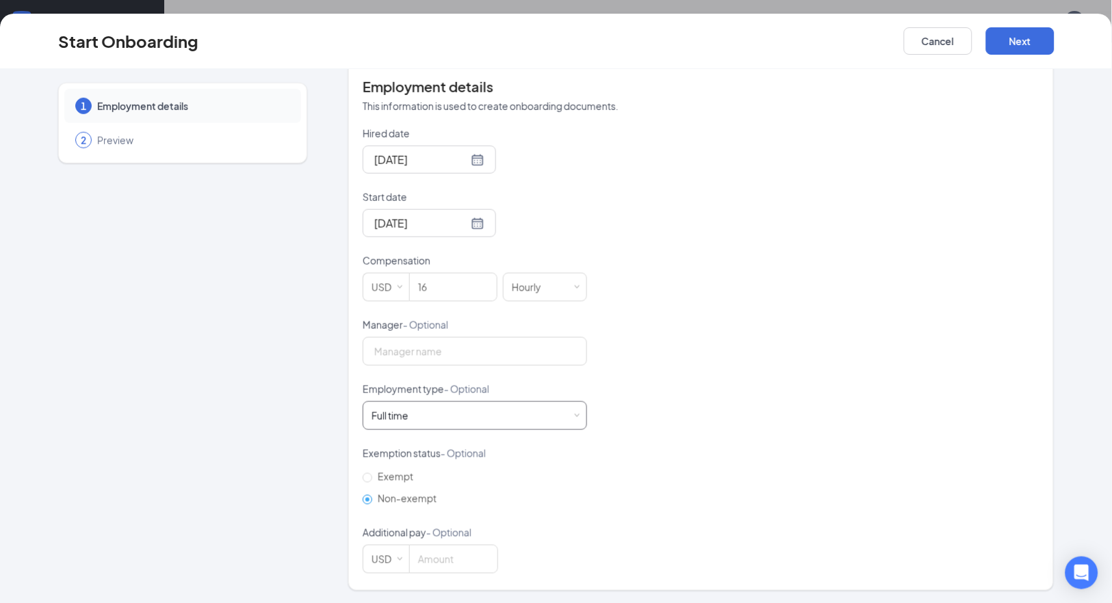
click at [413, 409] on div "Full time Works 30+ hours per week and is reasonably expected to work" at bounding box center [474, 415] width 207 height 27
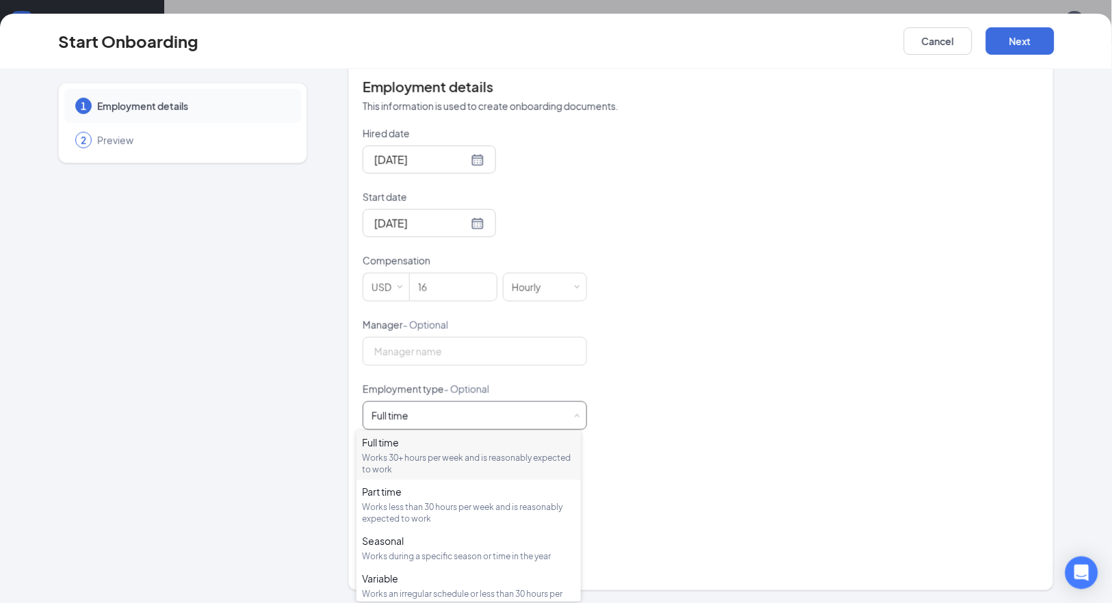
click at [425, 443] on div "Full time" at bounding box center [468, 443] width 213 height 14
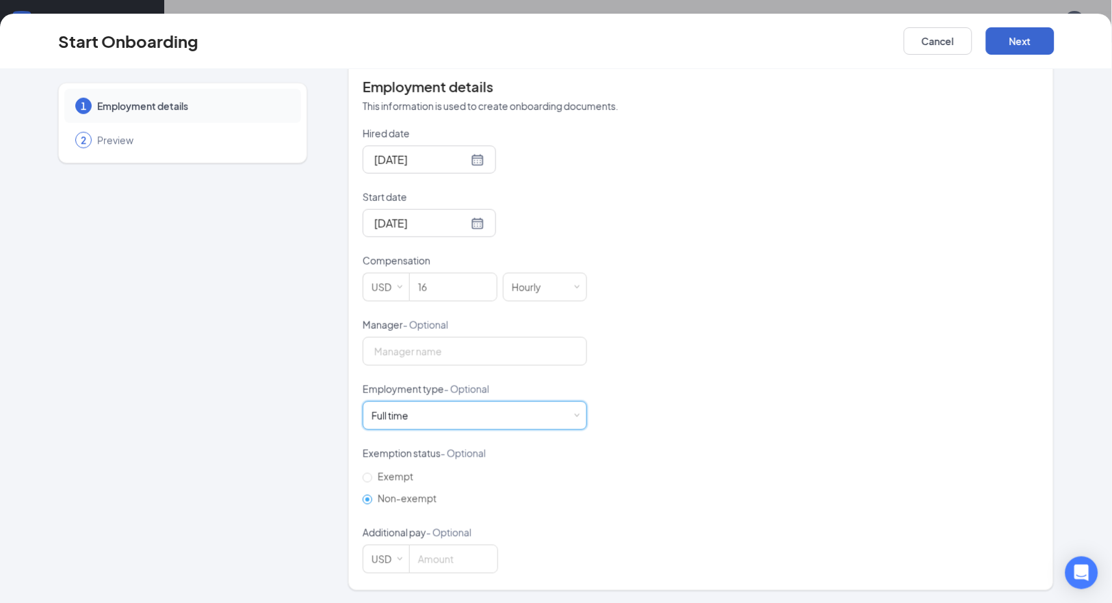
click at [1009, 44] on button "Next" at bounding box center [1020, 40] width 68 height 27
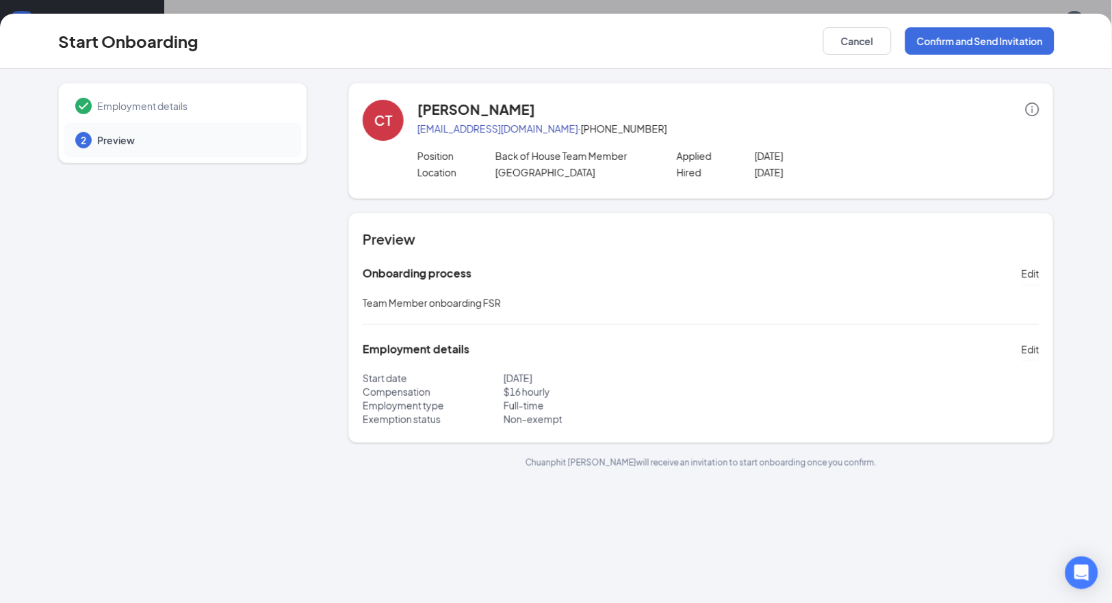
scroll to position [0, 0]
click at [945, 43] on button "Confirm and Send Invitation" at bounding box center [979, 40] width 149 height 27
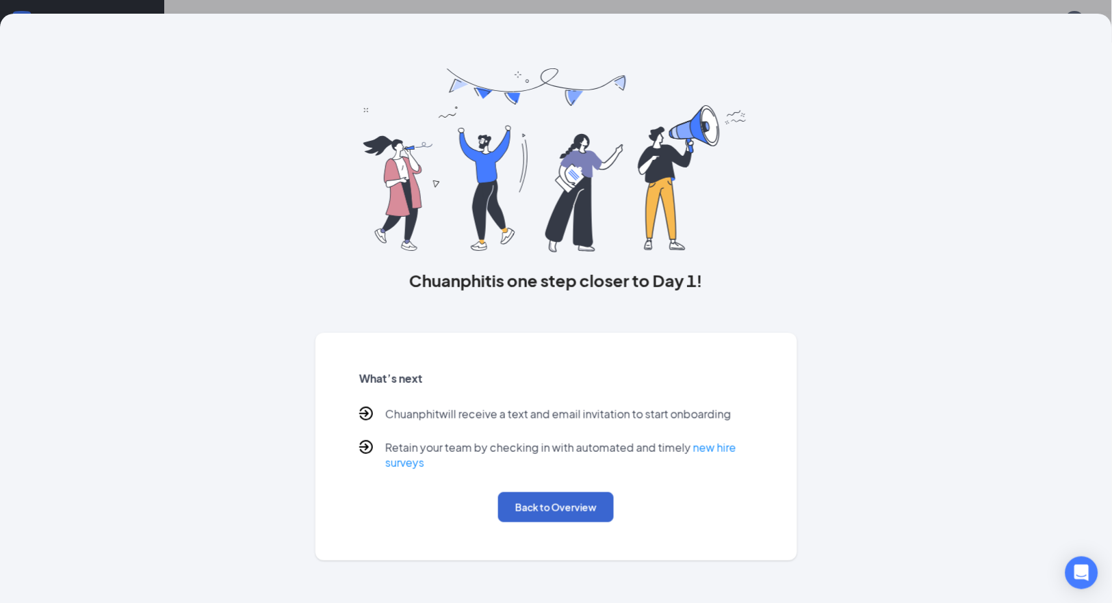
click at [564, 499] on button "Back to Overview" at bounding box center [556, 508] width 116 height 30
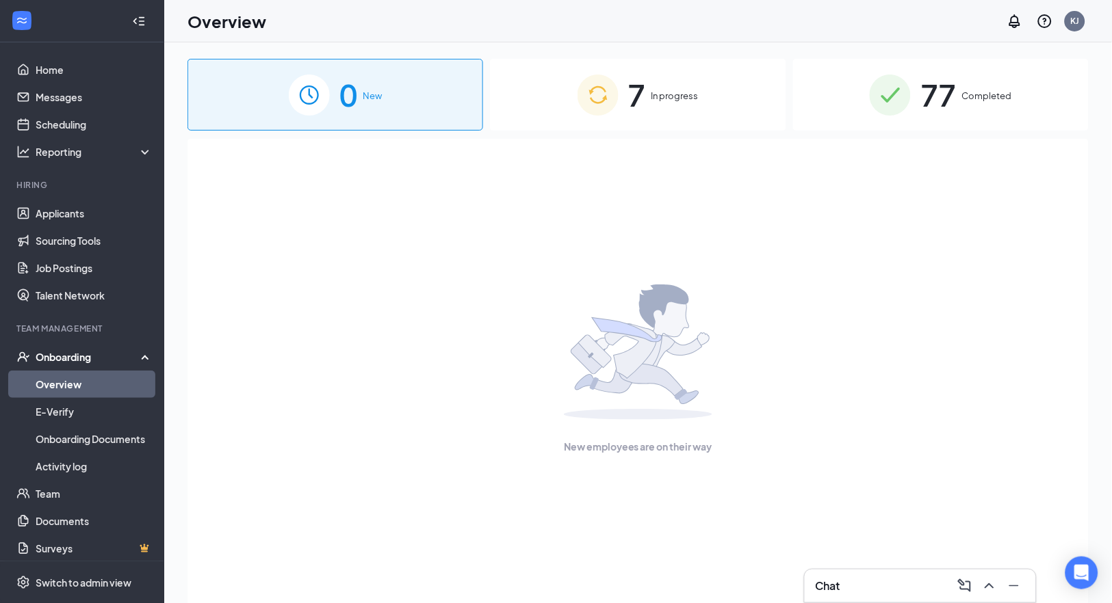
click at [57, 380] on link "Overview" at bounding box center [94, 384] width 117 height 27
click at [622, 107] on div "7 In progress" at bounding box center [638, 95] width 296 height 72
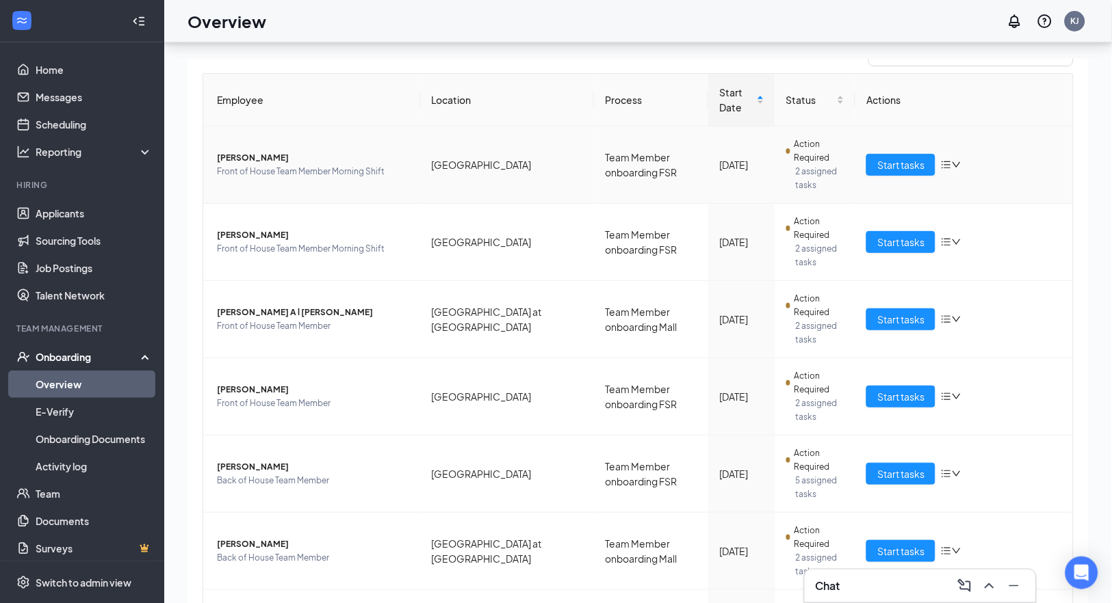
scroll to position [61, 0]
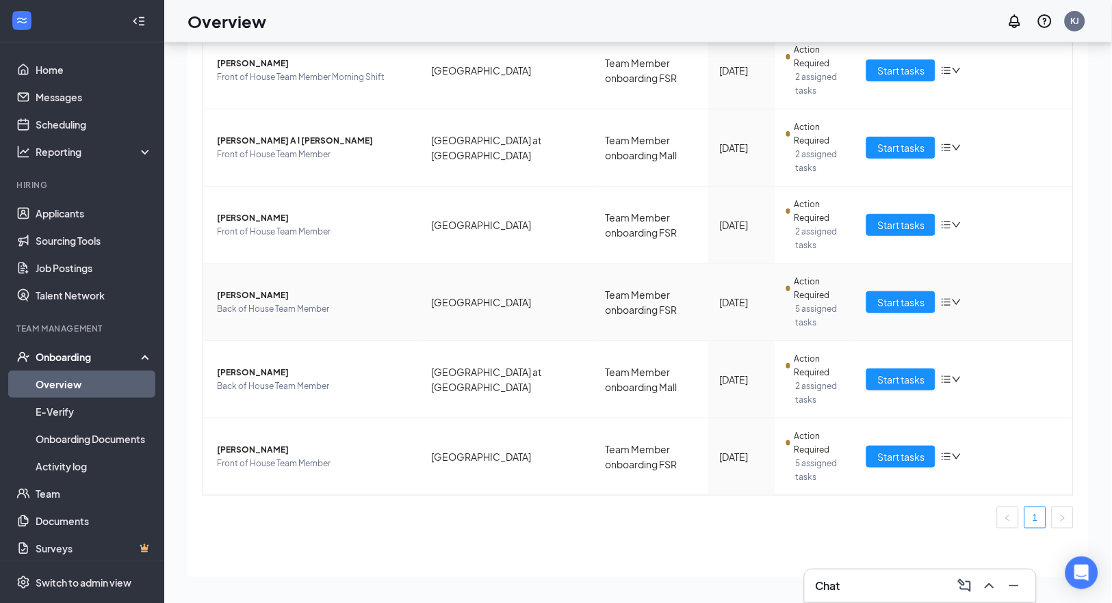
click at [256, 294] on span "[PERSON_NAME]" at bounding box center [313, 296] width 193 height 14
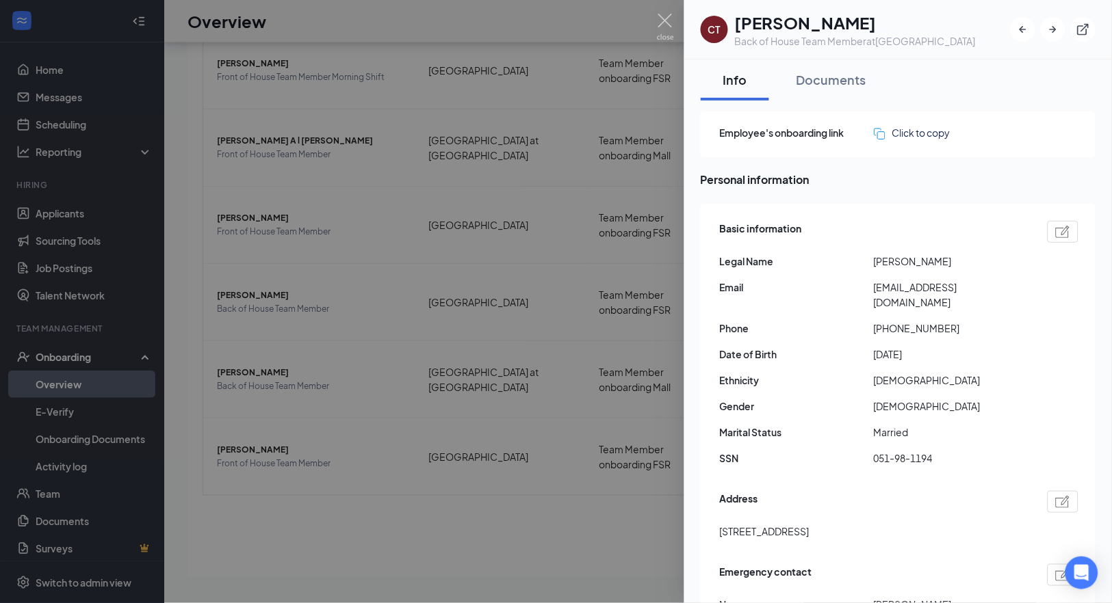
click at [344, 302] on div at bounding box center [556, 301] width 1112 height 603
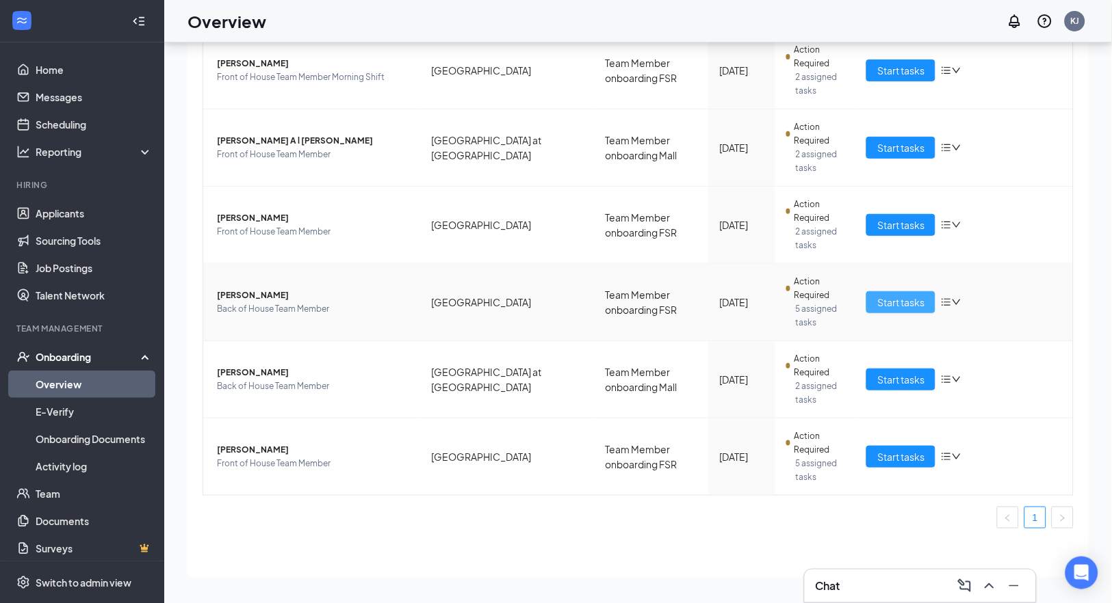
click at [887, 302] on span "Start tasks" at bounding box center [900, 302] width 47 height 15
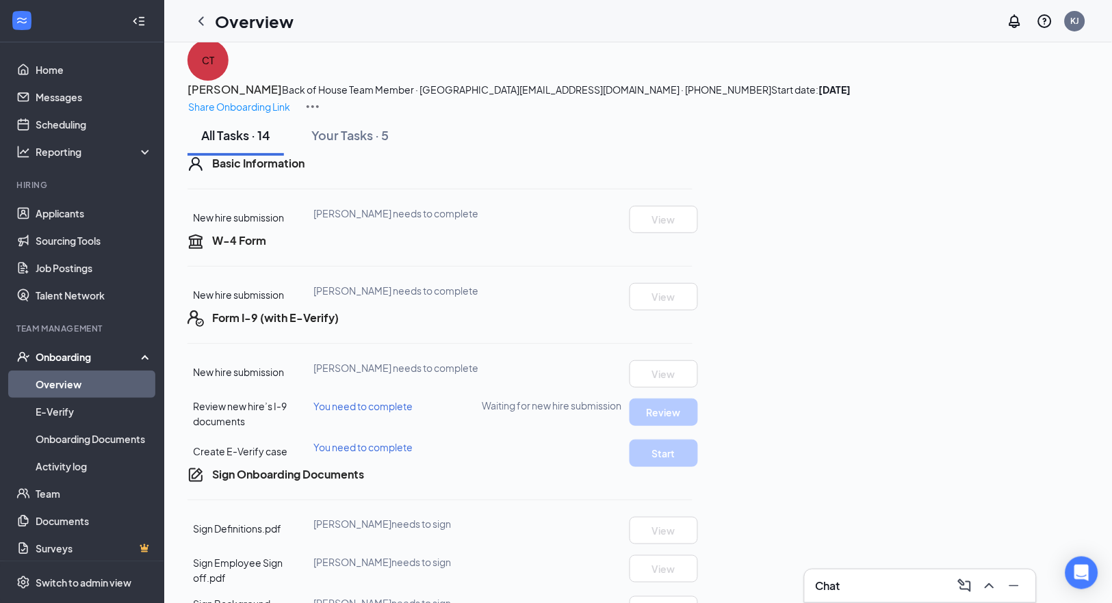
scroll to position [66, 0]
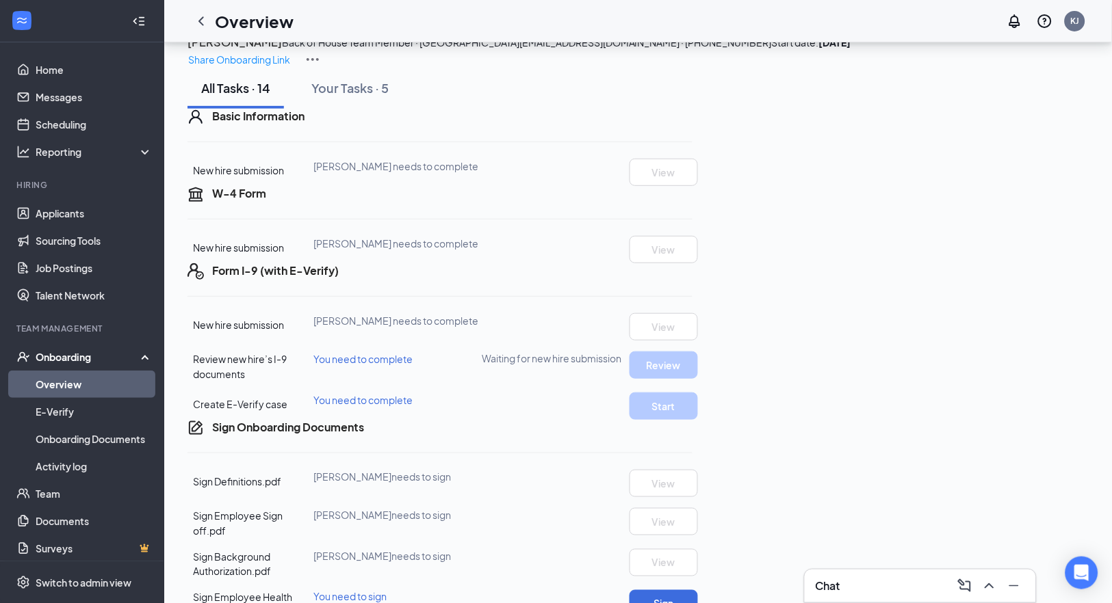
click at [707, 203] on icon "Ellipses" at bounding box center [700, 201] width 12 height 3
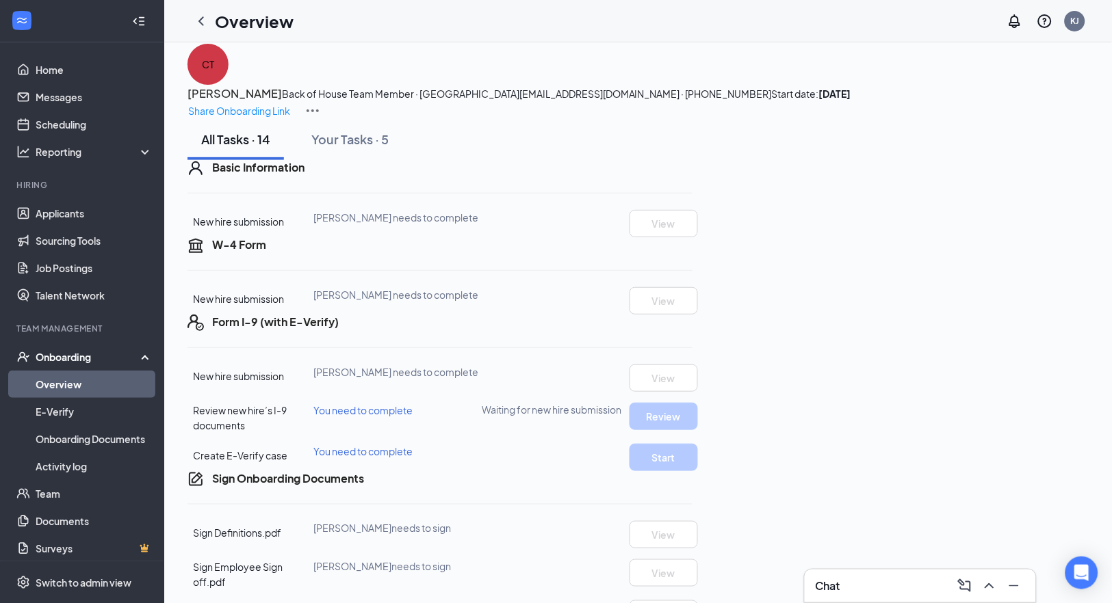
scroll to position [29, 0]
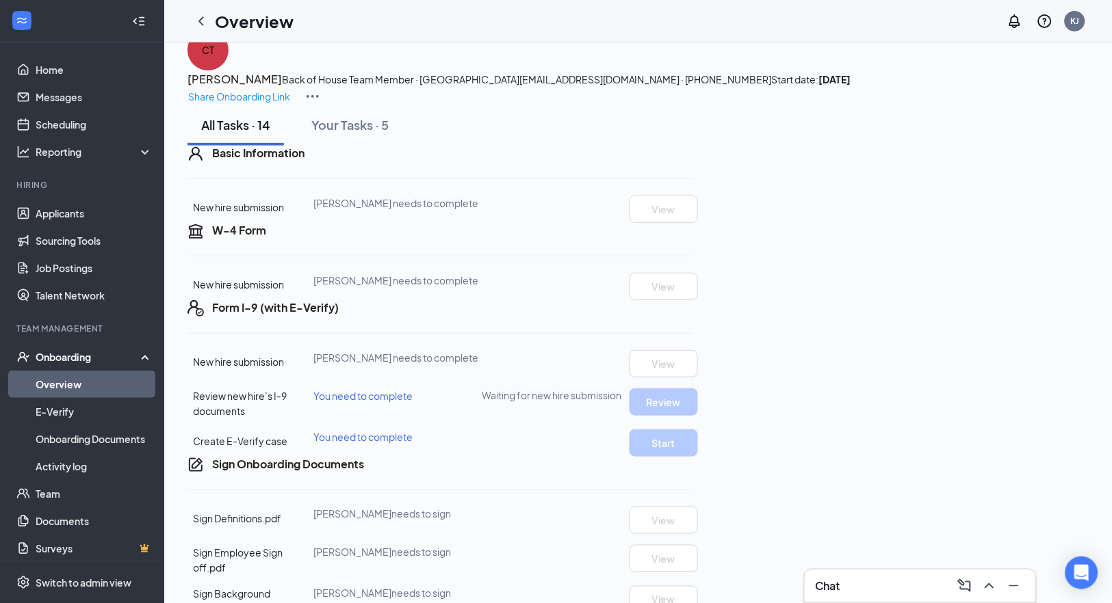
click at [887, 580] on div "Chat" at bounding box center [919, 586] width 209 height 22
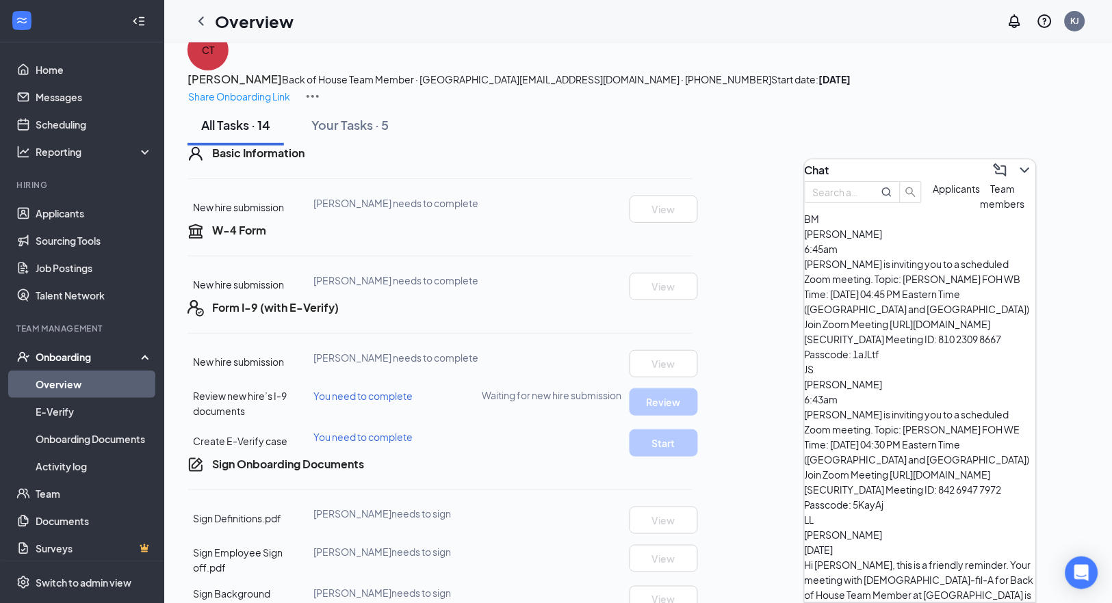
click at [980, 210] on span "Team members" at bounding box center [1002, 196] width 44 height 27
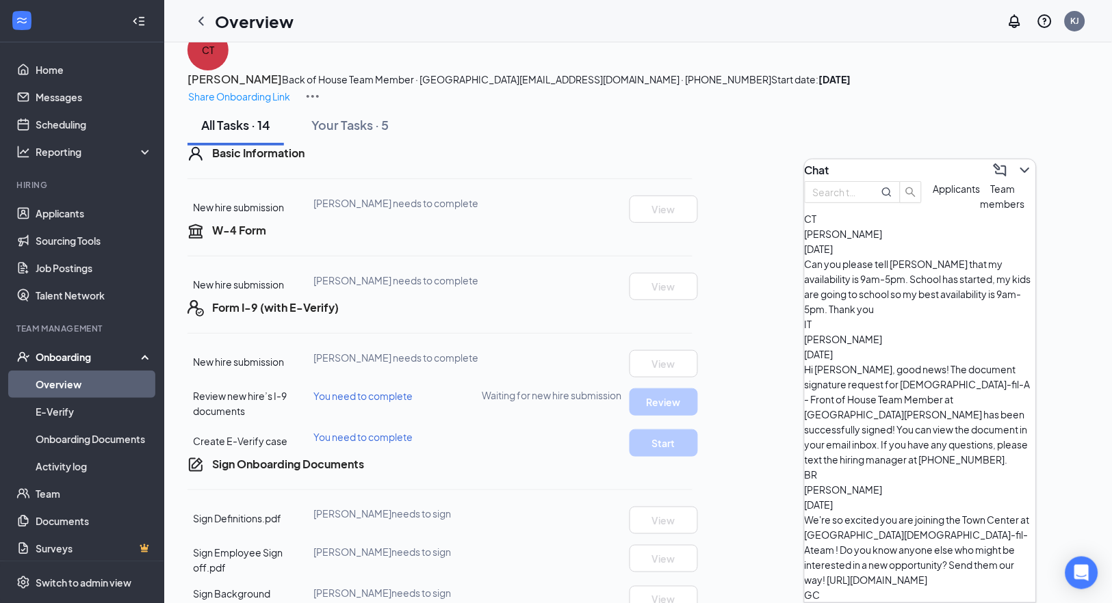
click at [882, 240] on span "[PERSON_NAME]" at bounding box center [843, 234] width 78 height 12
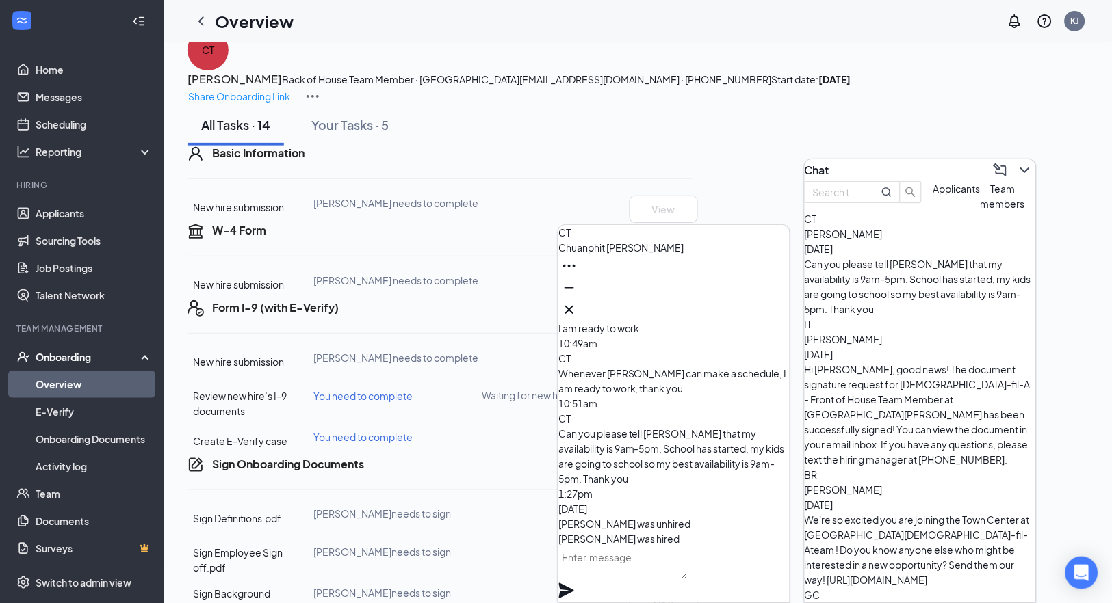
drag, startPoint x: 658, startPoint y: 576, endPoint x: 671, endPoint y: 573, distance: 13.3
click at [659, 575] on textarea at bounding box center [622, 563] width 129 height 33
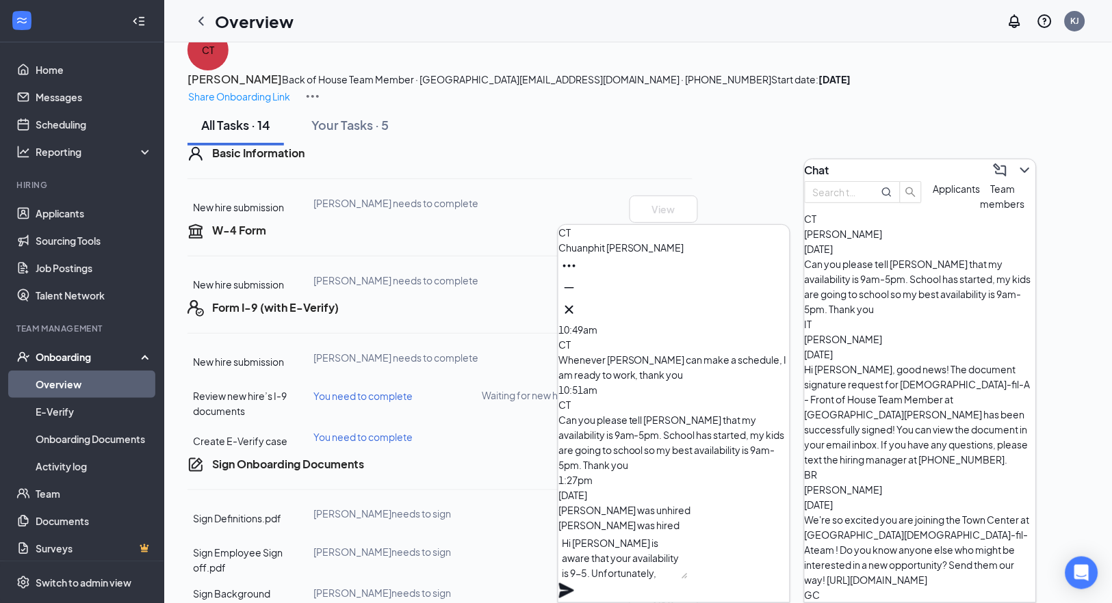
scroll to position [1, 0]
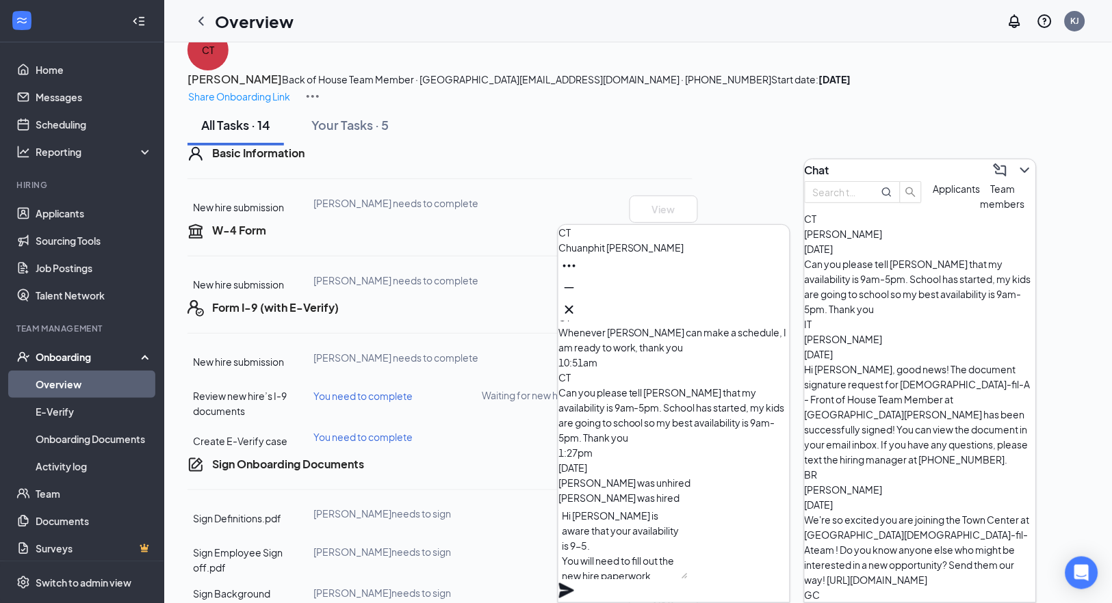
drag, startPoint x: 632, startPoint y: 574, endPoint x: 580, endPoint y: 562, distance: 53.3
click at [580, 562] on textarea "Hi [PERSON_NAME] is aware that your availability is 9-5. You will need to fill …" at bounding box center [622, 543] width 129 height 74
type textarea "Hi [PERSON_NAME] is aware that your availability is 9-5. He would like you to s…"
click at [574, 583] on icon "Plane" at bounding box center [566, 590] width 15 height 15
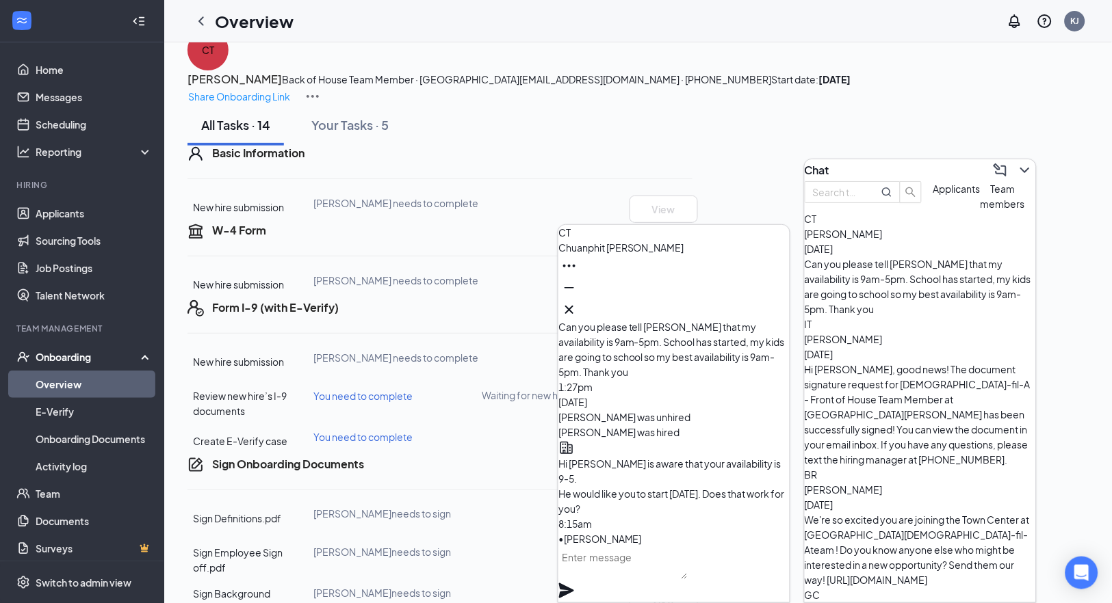
scroll to position [0, 0]
click at [577, 302] on icon "Cross" at bounding box center [569, 310] width 16 height 16
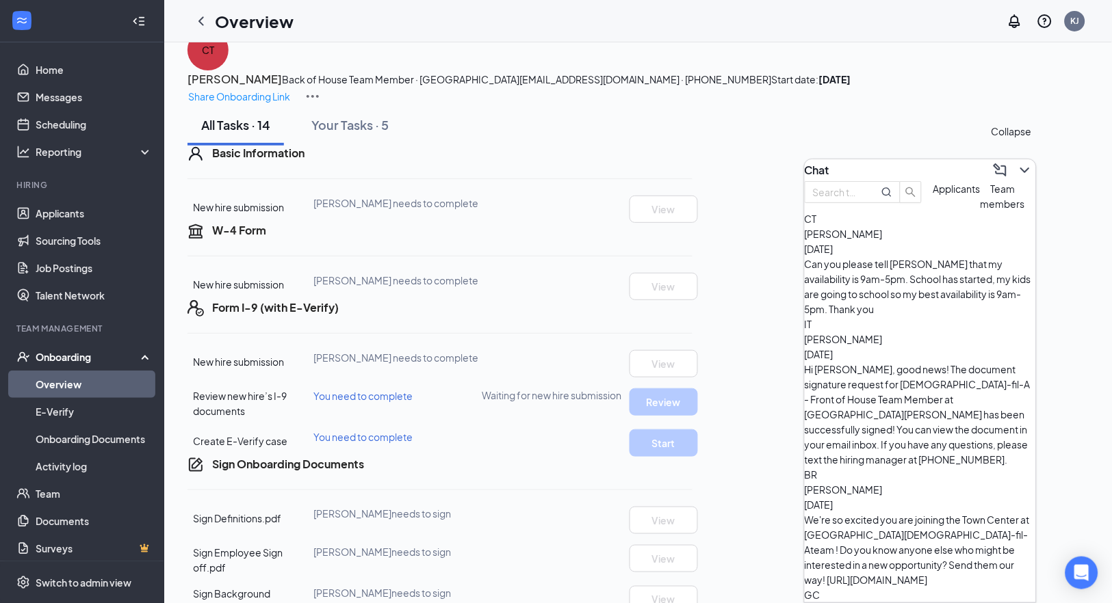
click at [1016, 163] on icon "ChevronDown" at bounding box center [1024, 170] width 16 height 16
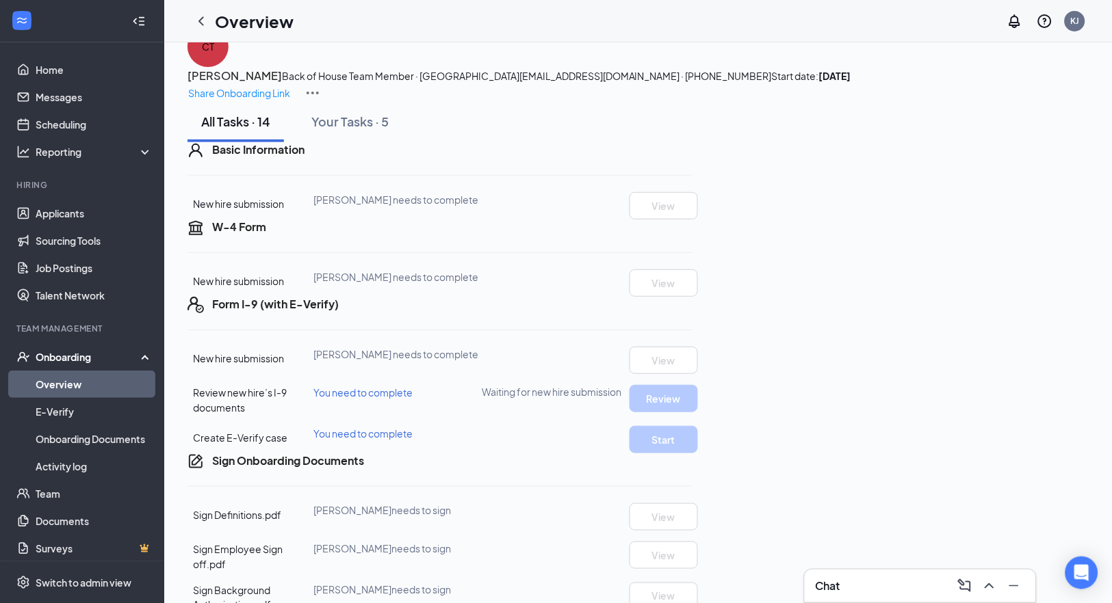
scroll to position [55, 0]
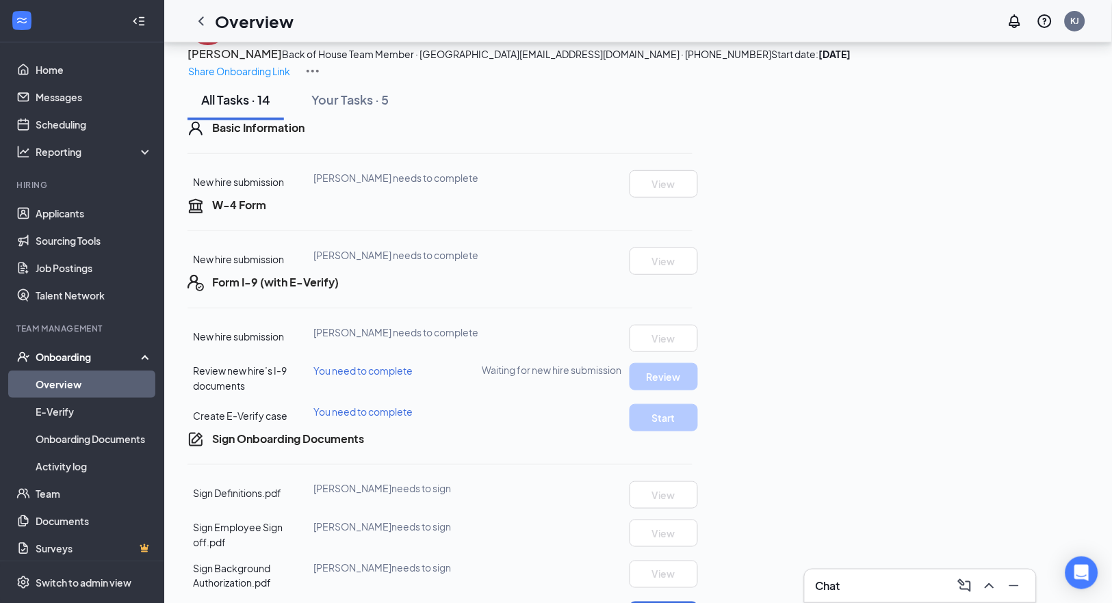
click at [692, 205] on icon "Ellipses" at bounding box center [692, 205] width 0 height 0
click at [1017, 347] on span "Mark as complete" at bounding box center [1015, 350] width 80 height 14
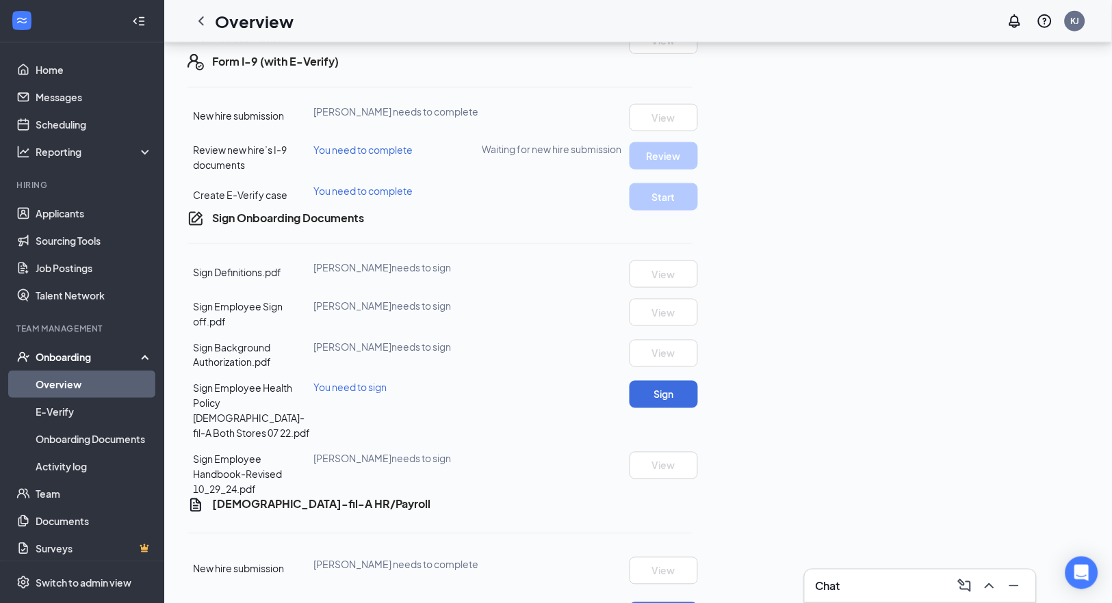
scroll to position [308, 0]
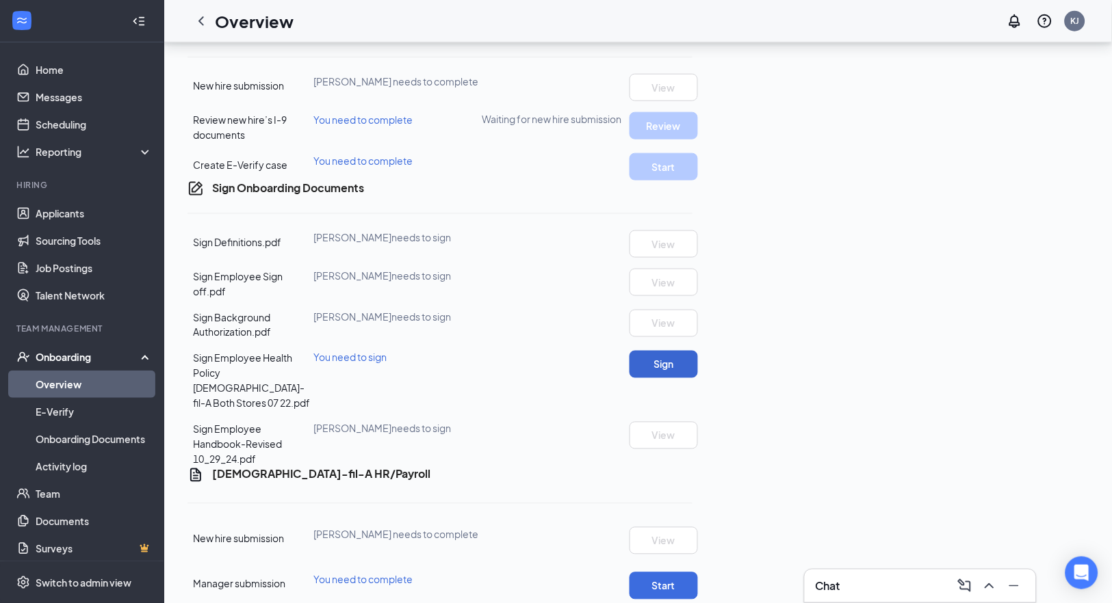
click at [698, 378] on button "Sign" at bounding box center [663, 364] width 68 height 27
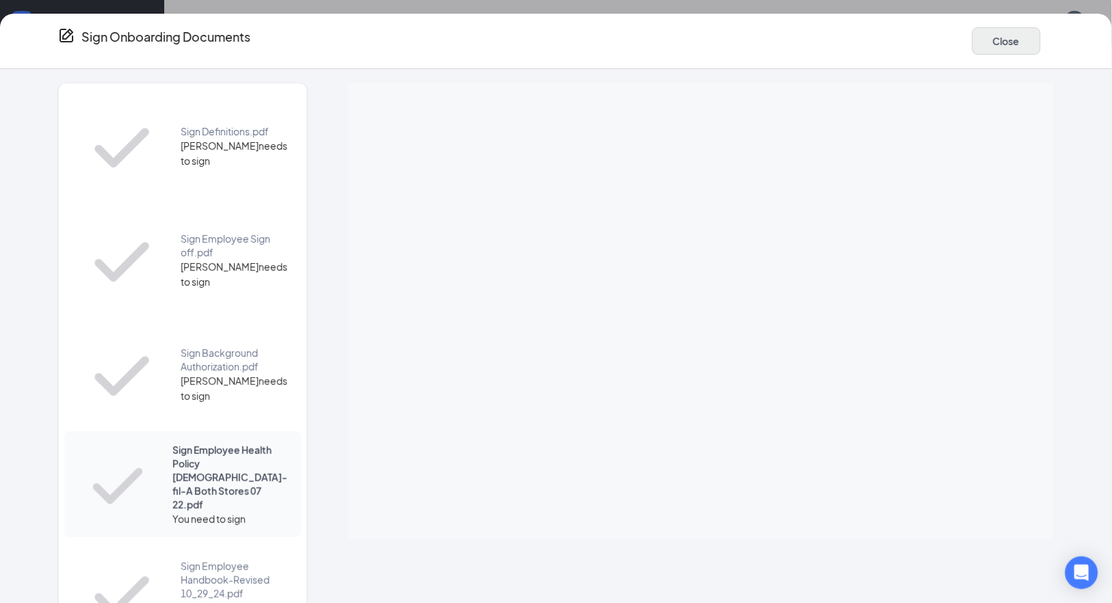
click at [986, 34] on button "Close" at bounding box center [1006, 40] width 68 height 27
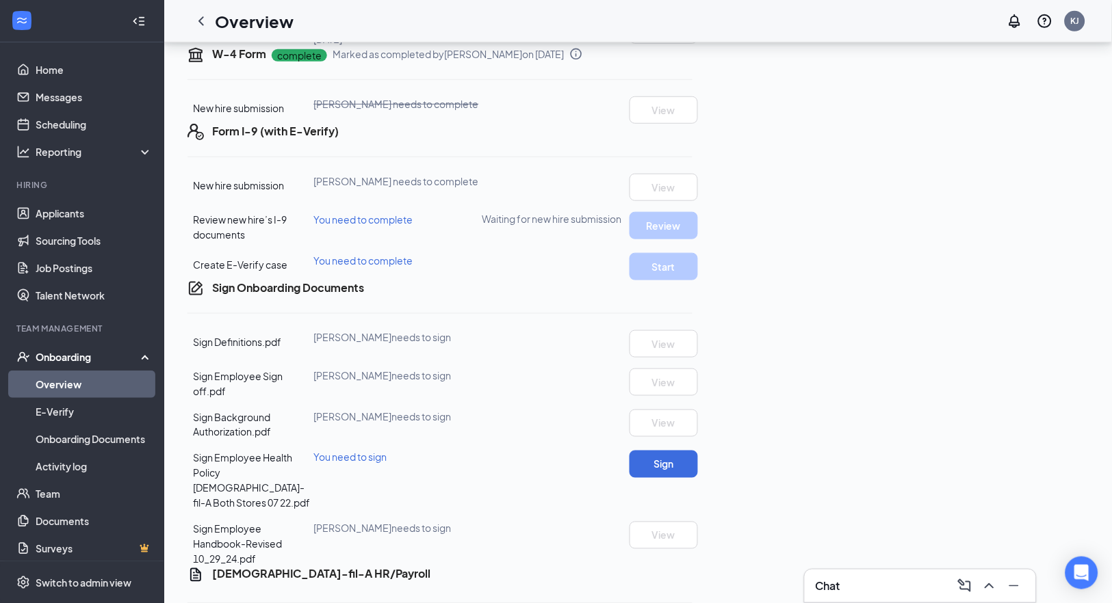
scroll to position [183, 0]
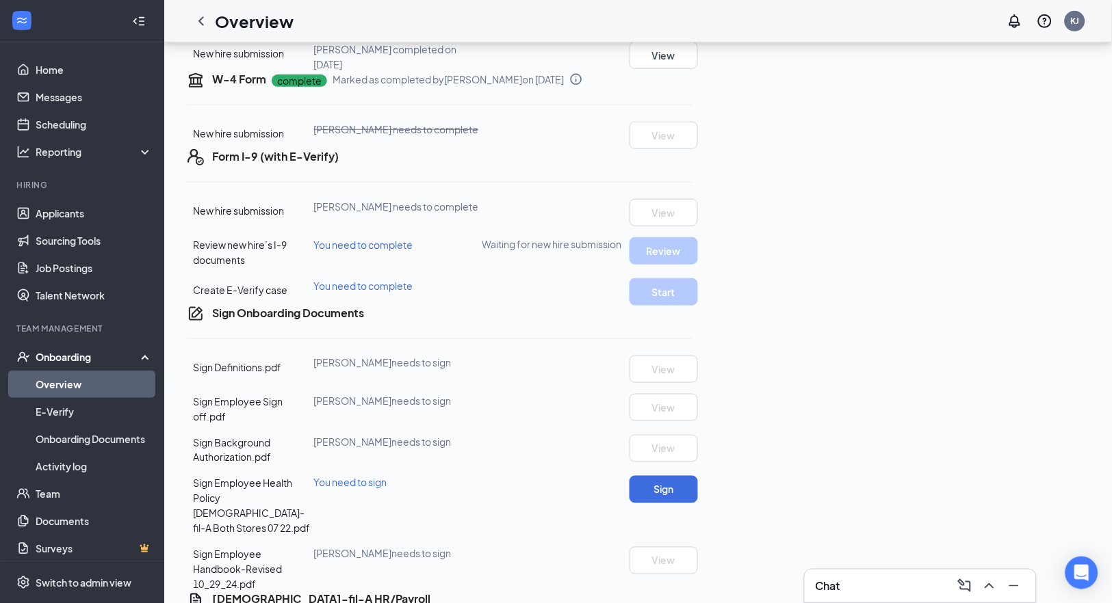
click at [692, 79] on icon "Ellipses" at bounding box center [692, 79] width 0 height 0
click at [1029, 222] on span "Mark as incomplete" at bounding box center [1011, 222] width 88 height 14
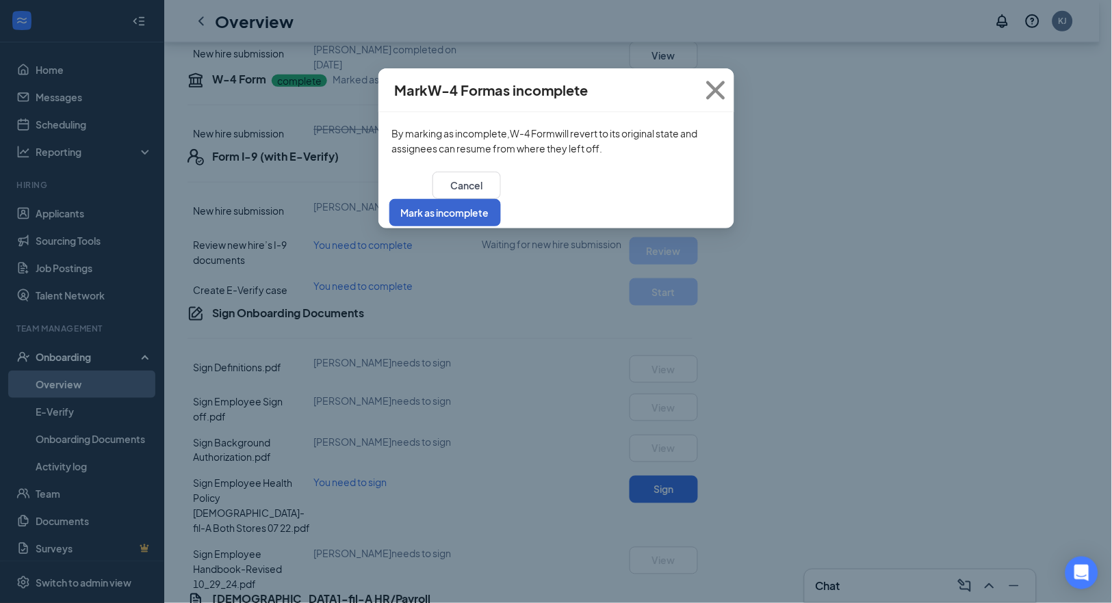
click at [501, 199] on button "Mark as incomplete" at bounding box center [444, 212] width 111 height 27
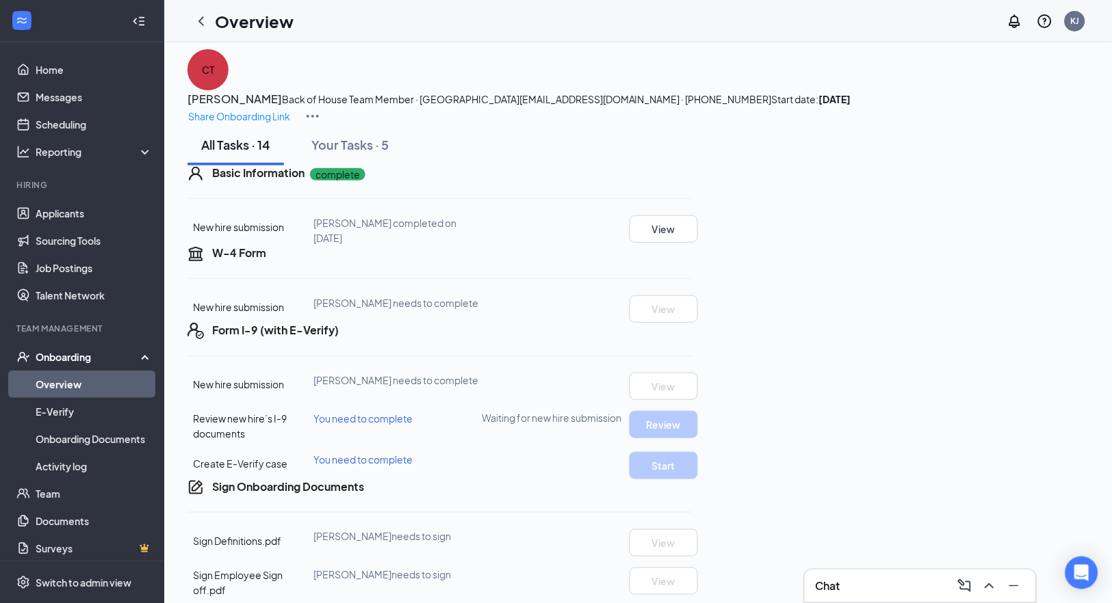
scroll to position [68, 0]
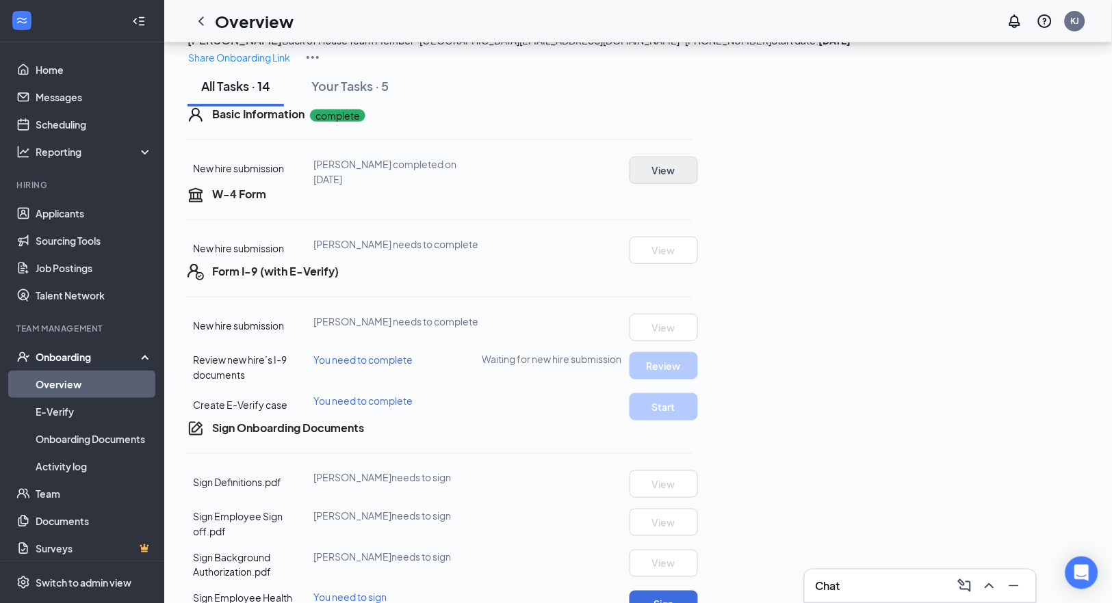
click at [698, 184] on button "View" at bounding box center [663, 170] width 68 height 27
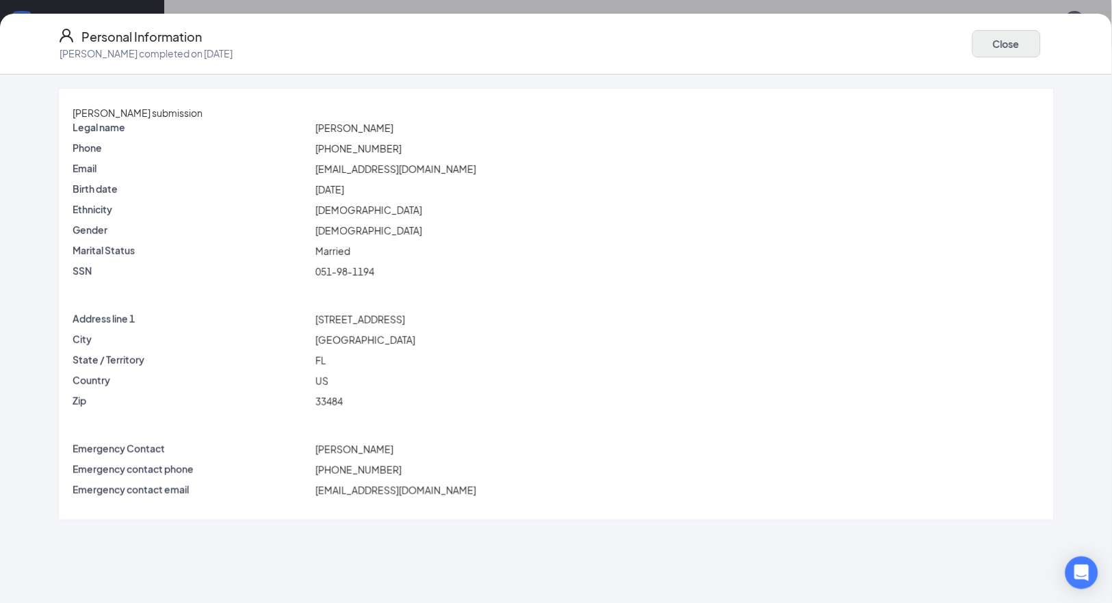
click at [990, 42] on button "Close" at bounding box center [1006, 43] width 68 height 27
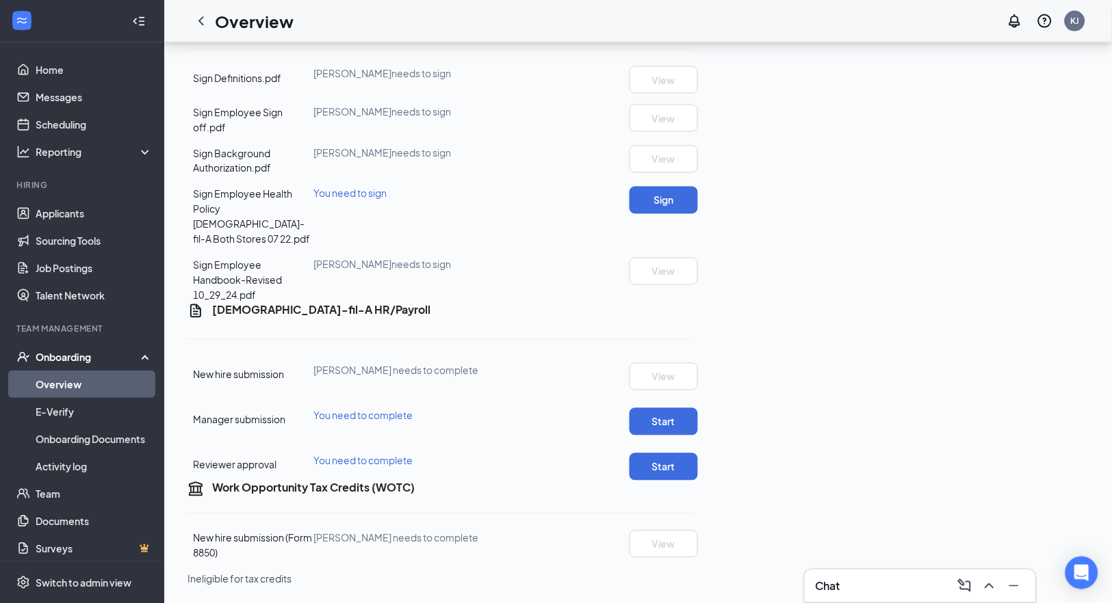
scroll to position [562, 0]
click at [479, 377] on span "[PERSON_NAME] needs to complete" at bounding box center [396, 371] width 165 height 12
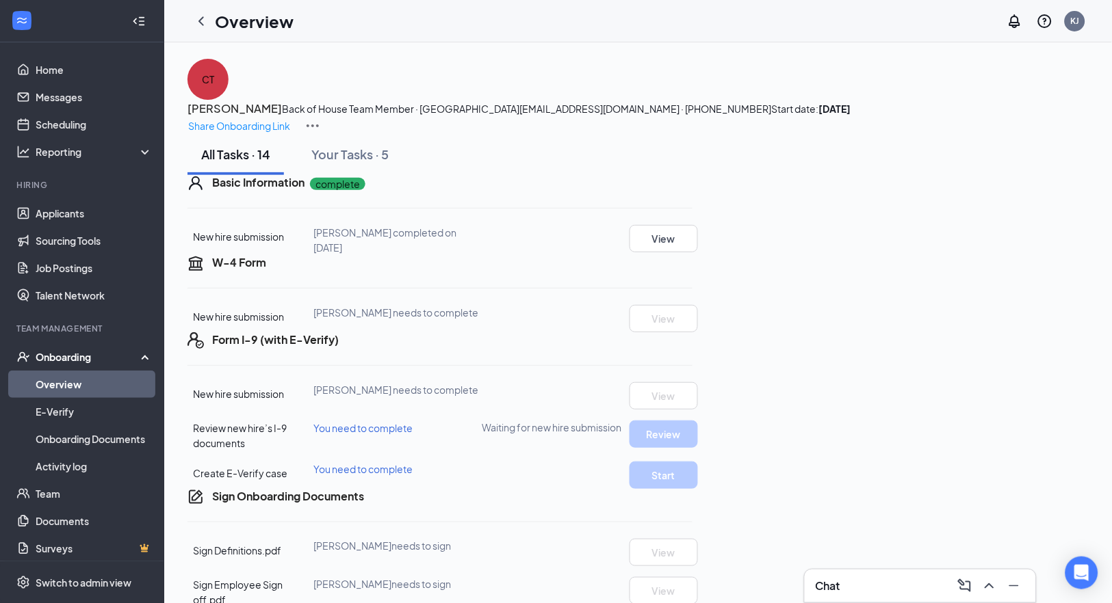
scroll to position [30, 0]
